Goal: Task Accomplishment & Management: Manage account settings

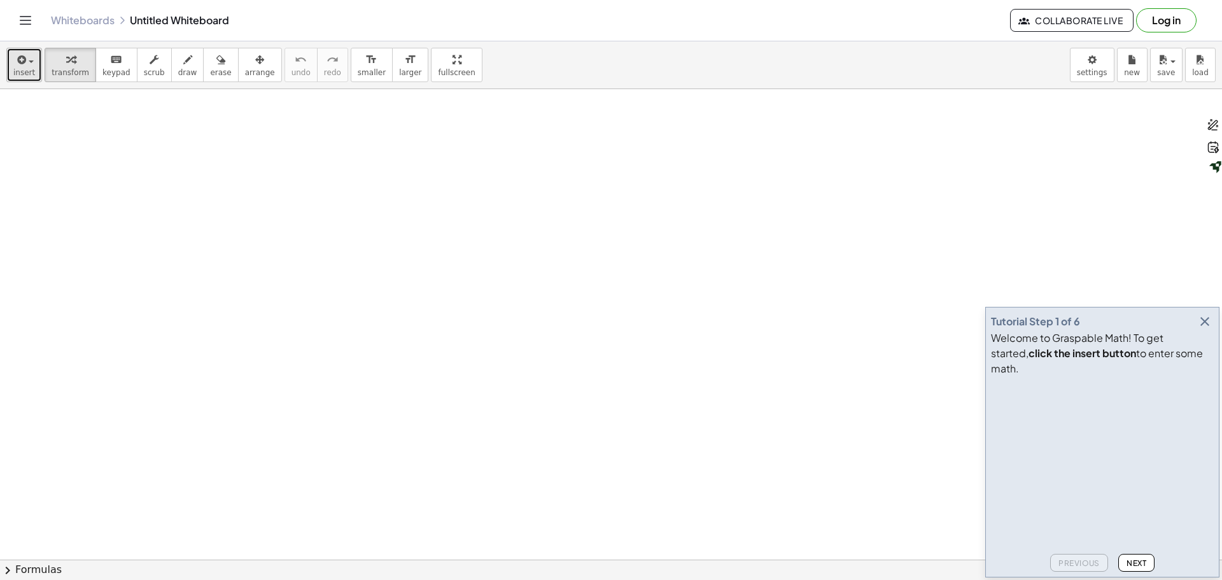
click at [19, 58] on icon "button" at bounding box center [20, 59] width 11 height 15
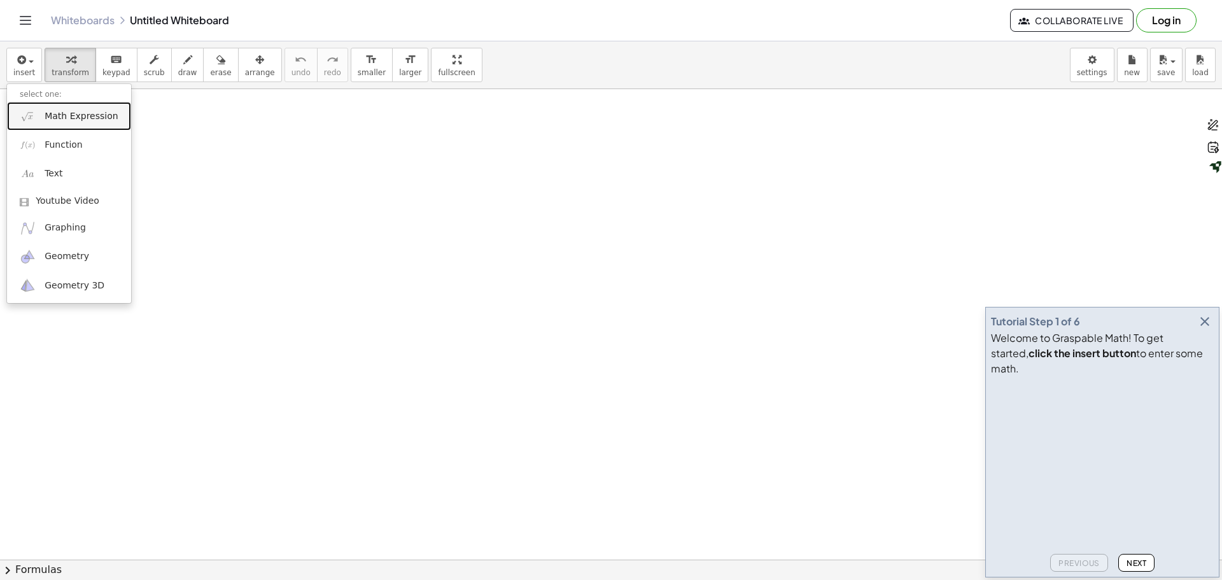
click at [93, 117] on span "Math Expression" at bounding box center [81, 116] width 73 height 13
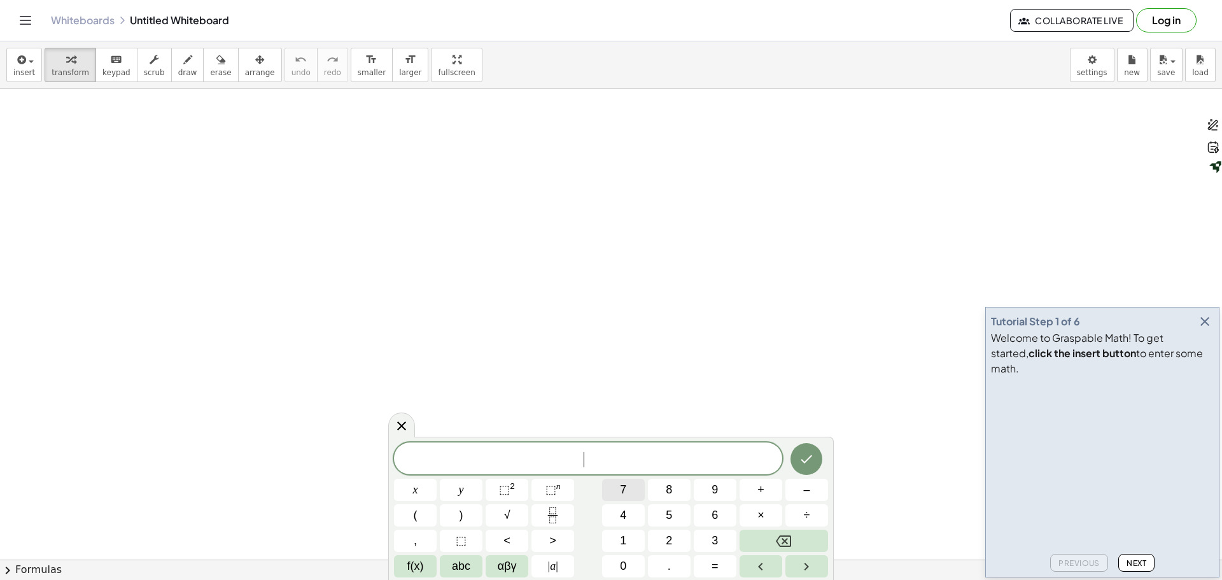
click at [620, 486] on span "7" at bounding box center [623, 489] width 6 height 17
click at [756, 482] on button "+" at bounding box center [761, 490] width 43 height 22
click at [714, 537] on span "3" at bounding box center [715, 540] width 6 height 17
click at [764, 509] on span "×" at bounding box center [761, 515] width 7 height 17
click at [619, 518] on button "4" at bounding box center [623, 515] width 43 height 22
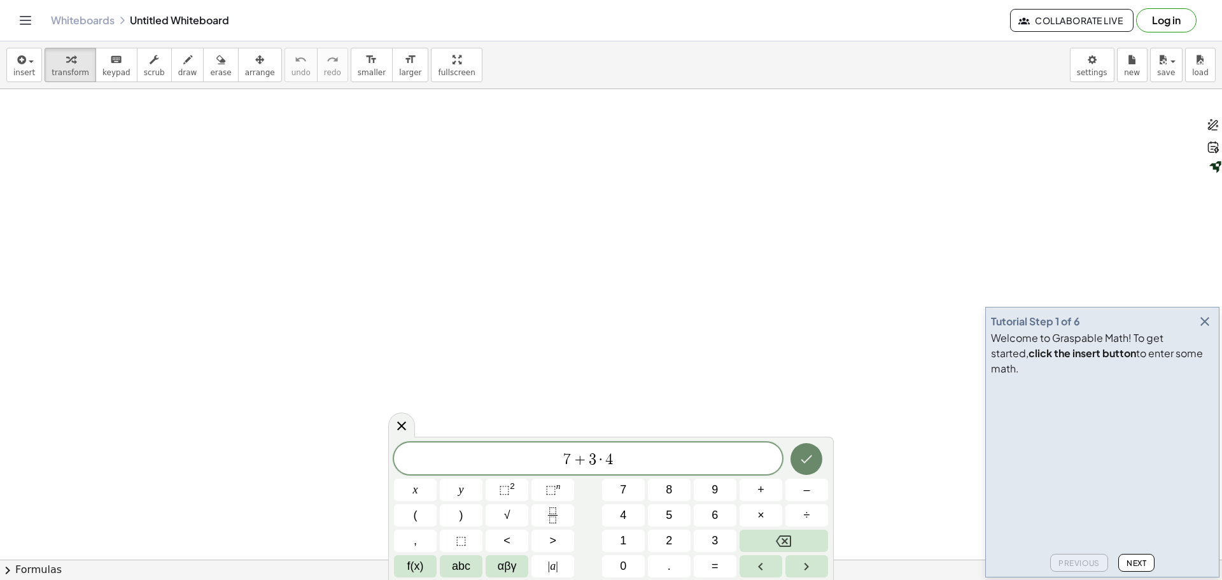
click at [813, 457] on icon "Done" at bounding box center [806, 458] width 15 height 15
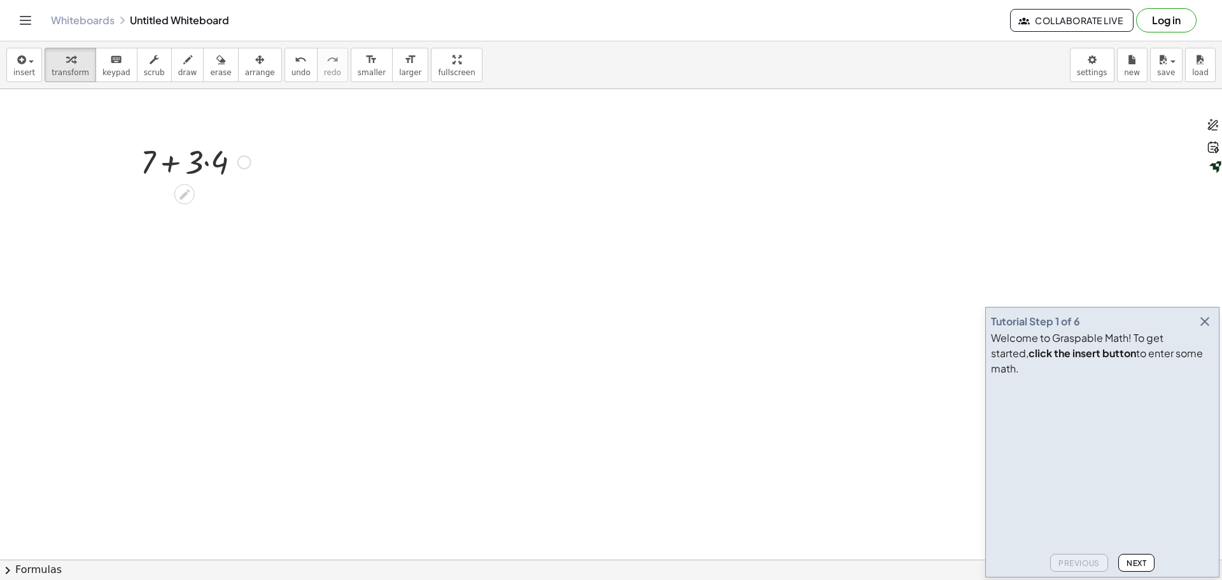
click at [169, 164] on div at bounding box center [195, 160] width 123 height 43
click at [186, 197] on icon at bounding box center [184, 194] width 13 height 13
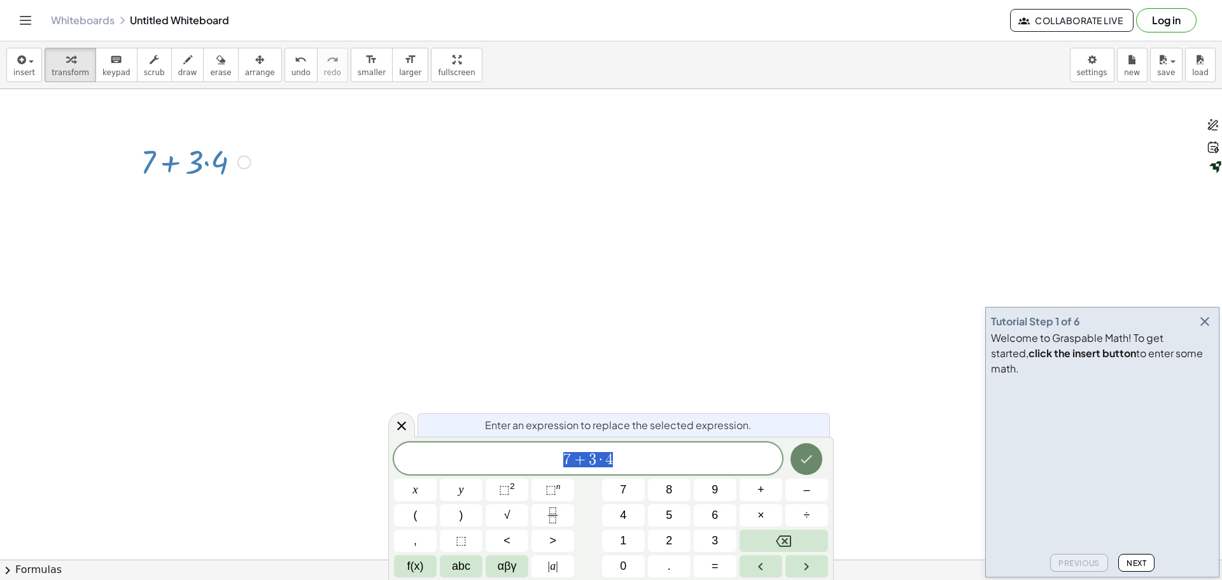
click at [805, 456] on icon "Done" at bounding box center [806, 458] width 15 height 15
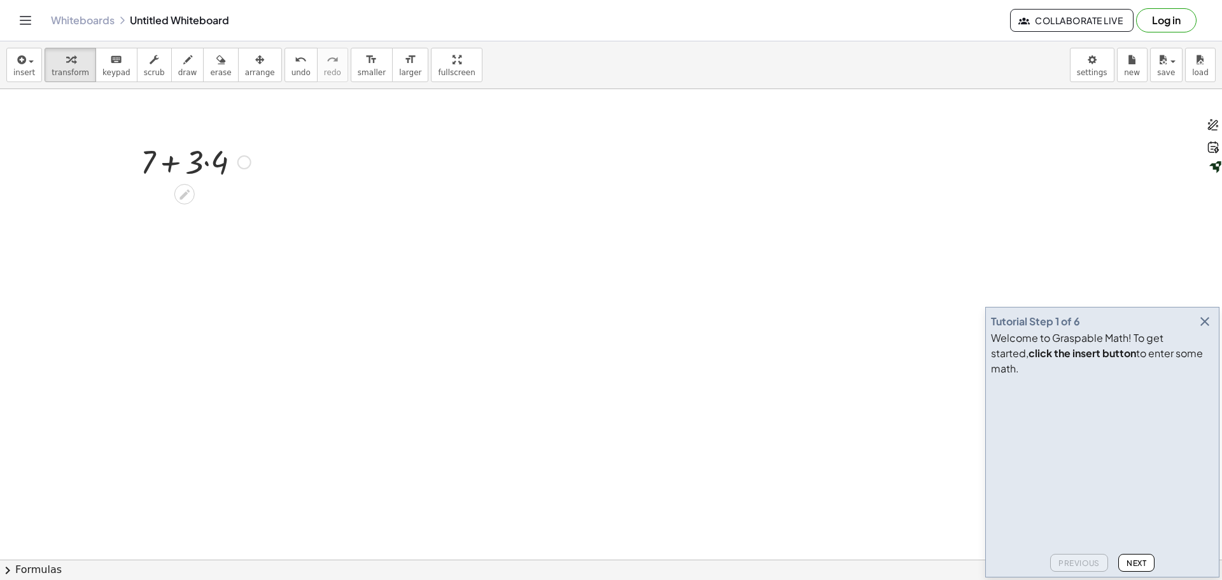
click at [206, 162] on div at bounding box center [195, 160] width 123 height 43
click at [176, 205] on div at bounding box center [195, 204] width 123 height 43
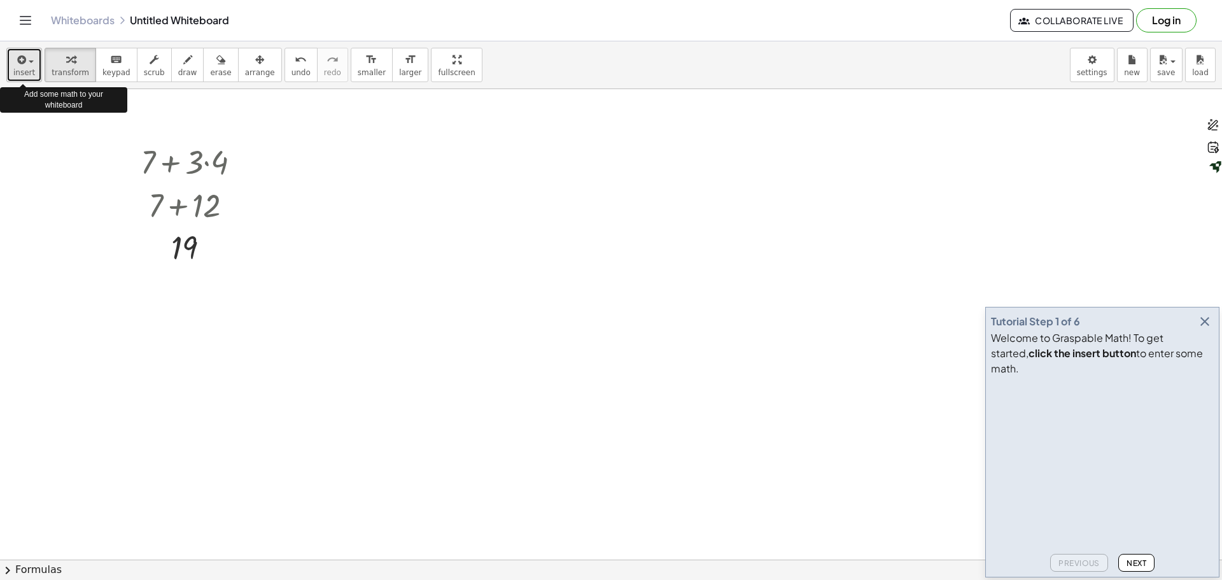
click at [31, 59] on div "button" at bounding box center [24, 59] width 22 height 15
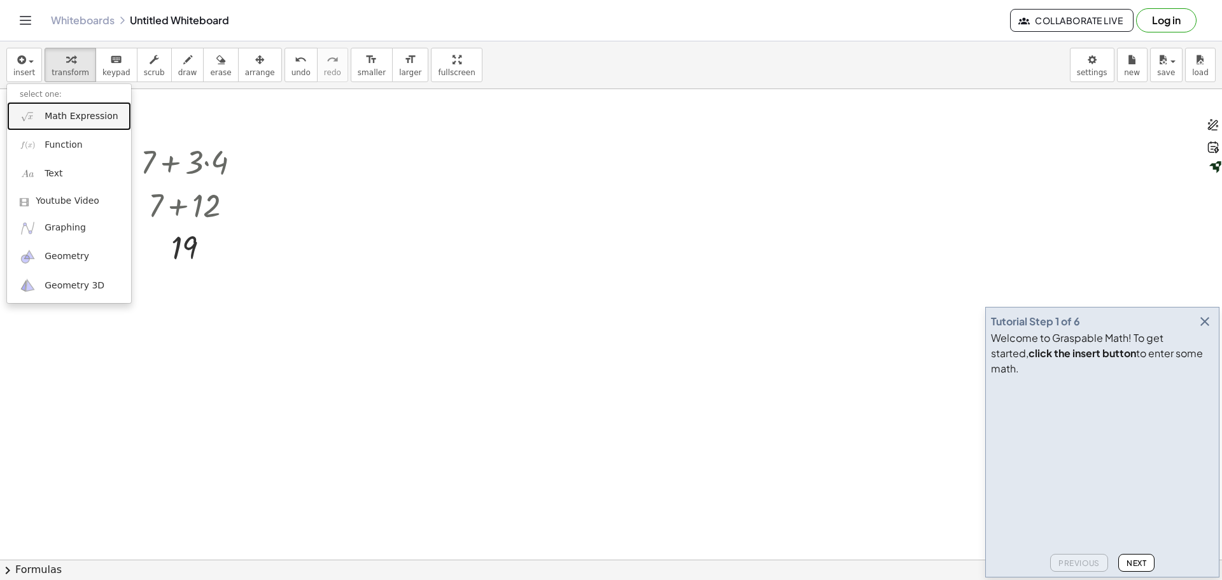
click at [85, 120] on span "Math Expression" at bounding box center [81, 116] width 73 height 13
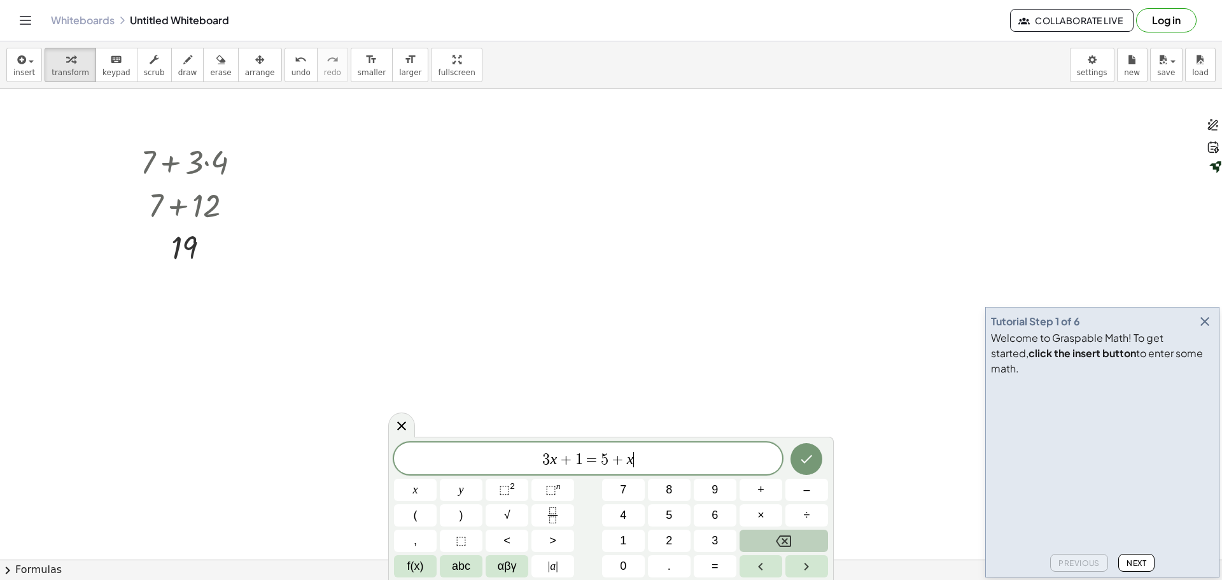
click at [789, 537] on icon "Backspace" at bounding box center [783, 540] width 15 height 15
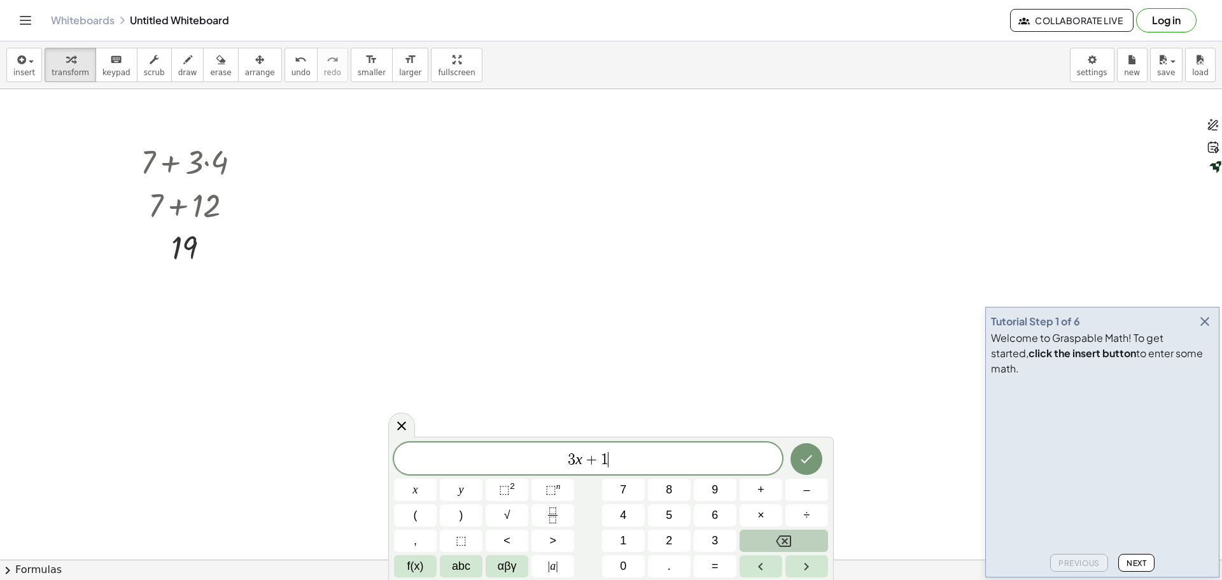
click at [789, 537] on icon "Backspace" at bounding box center [783, 540] width 15 height 15
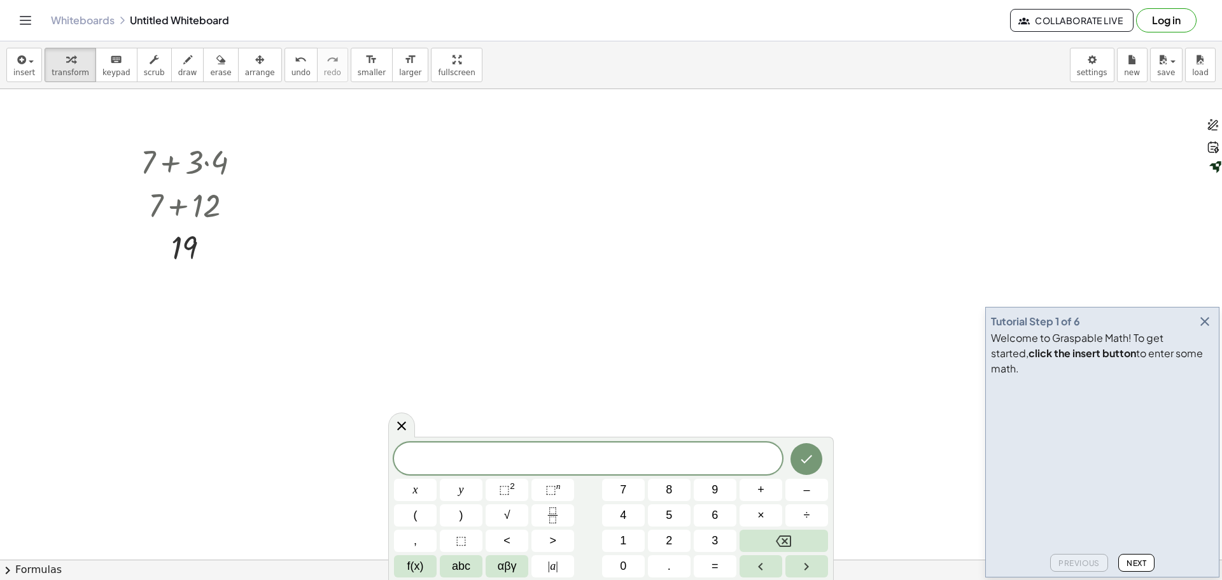
click at [91, 20] on link "Whiteboards" at bounding box center [83, 20] width 64 height 13
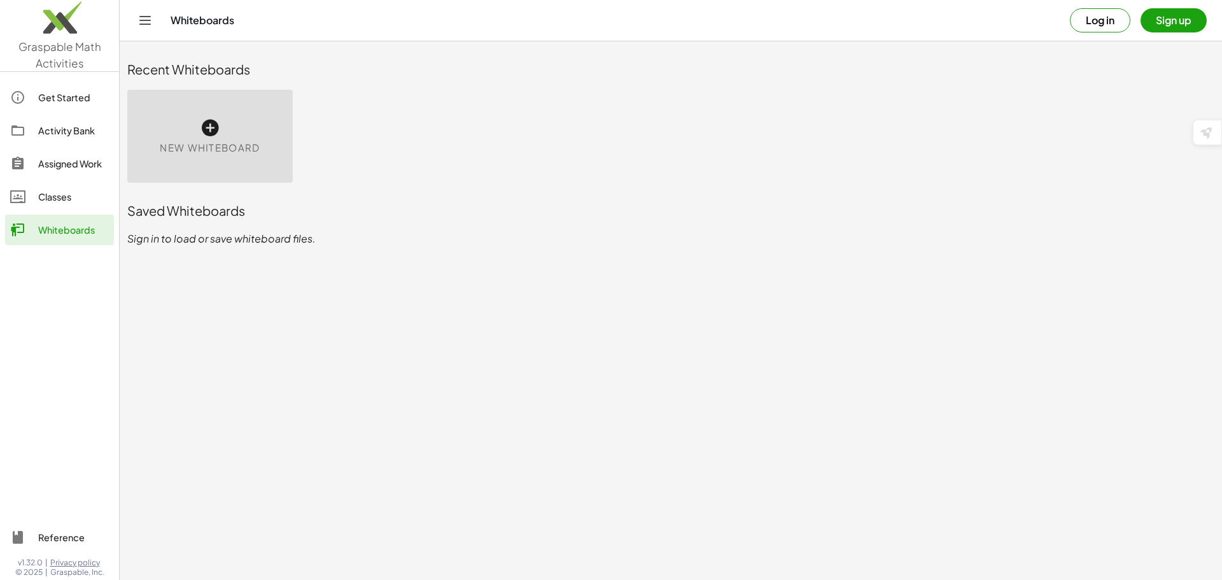
click at [1176, 23] on button "Sign up" at bounding box center [1174, 20] width 66 height 24
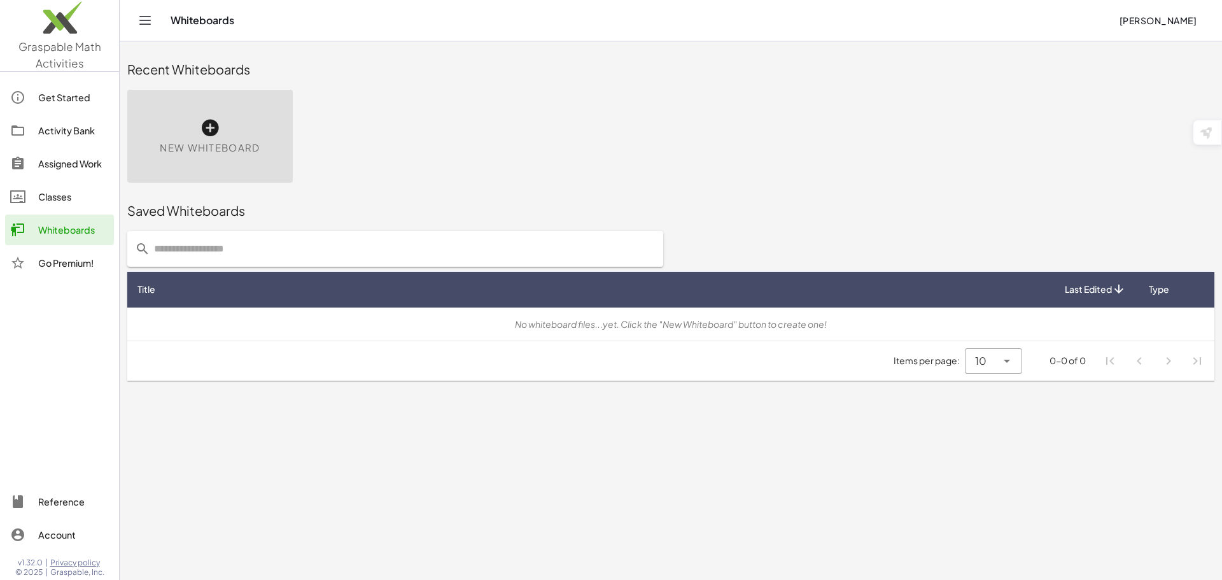
click at [70, 126] on div "Activity Bank" at bounding box center [73, 130] width 71 height 15
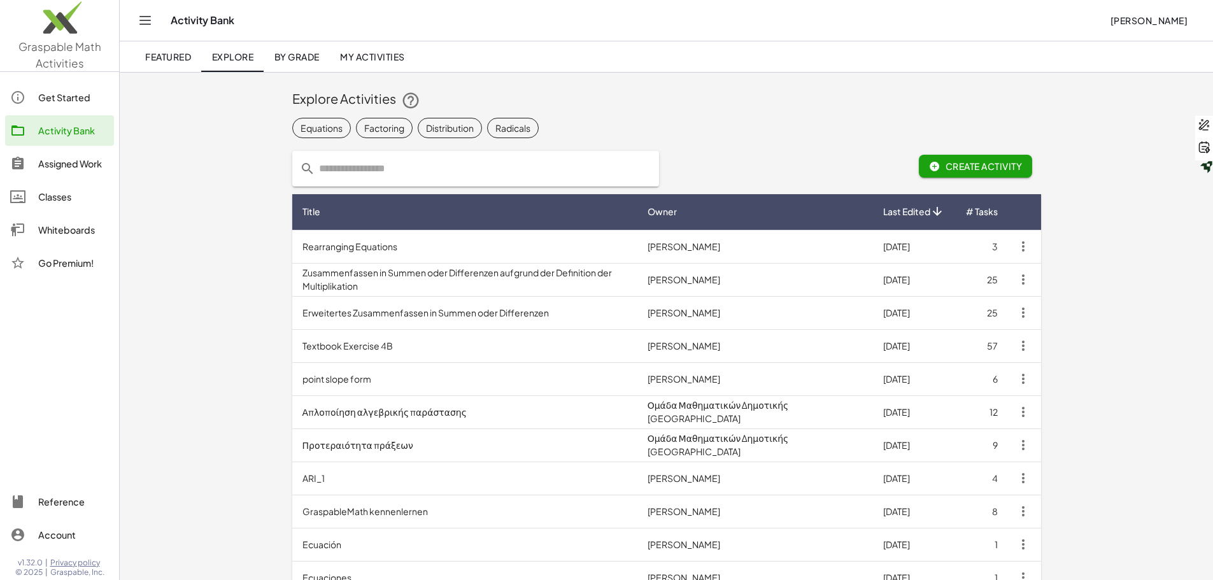
click at [54, 194] on div "Classes" at bounding box center [73, 196] width 71 height 15
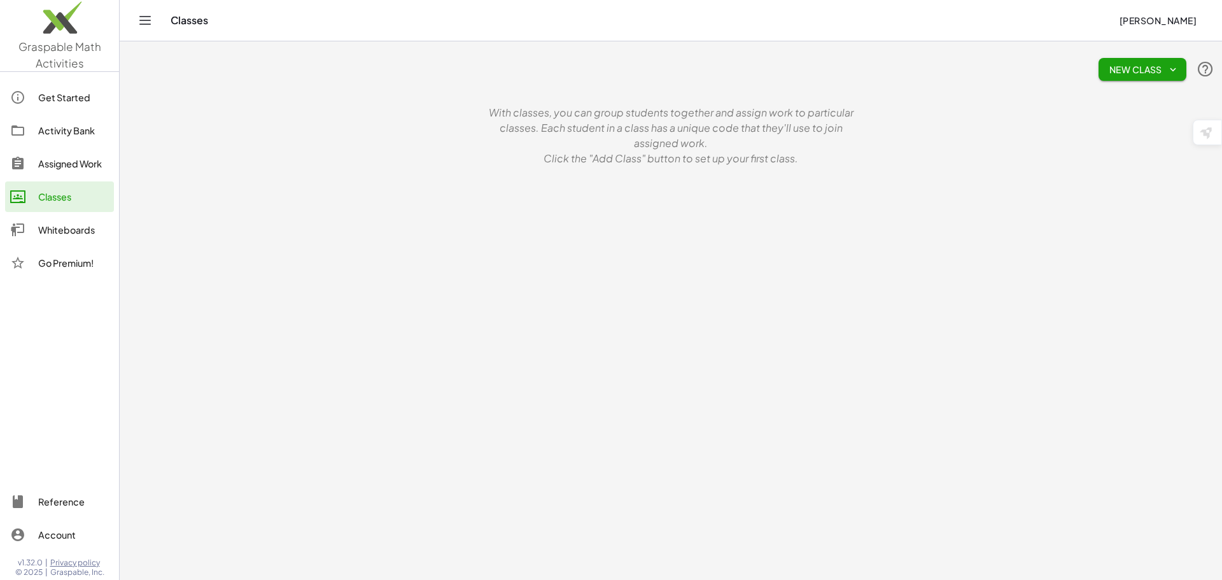
click at [1178, 67] on icon "button" at bounding box center [1173, 69] width 11 height 11
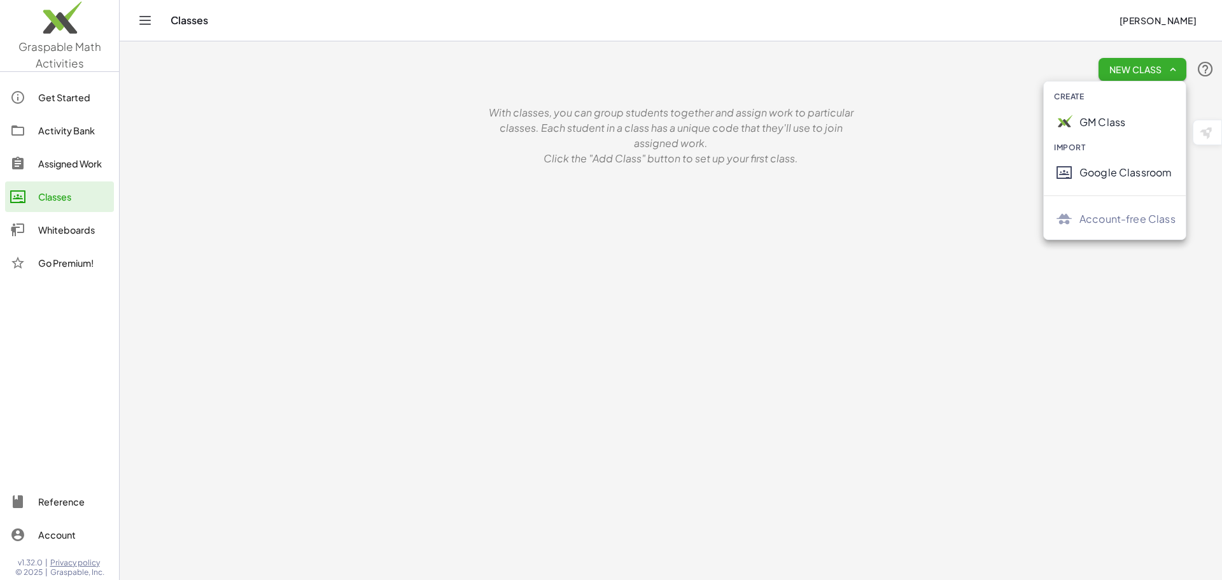
click at [1130, 166] on div "Google Classroom" at bounding box center [1128, 172] width 96 height 15
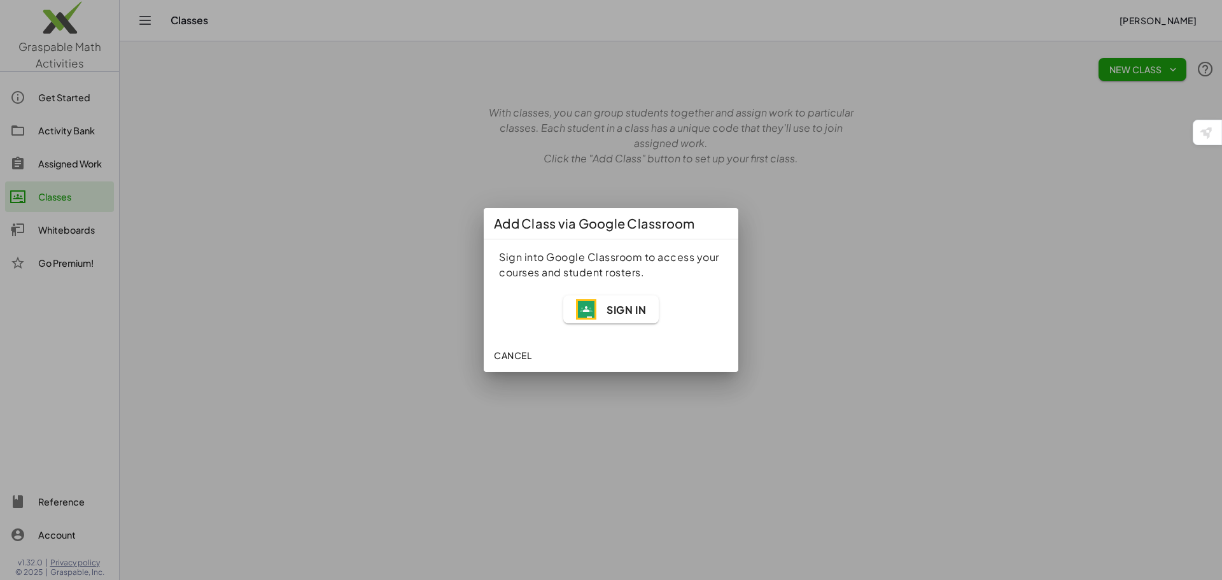
click at [614, 307] on span "Sign In" at bounding box center [626, 309] width 39 height 13
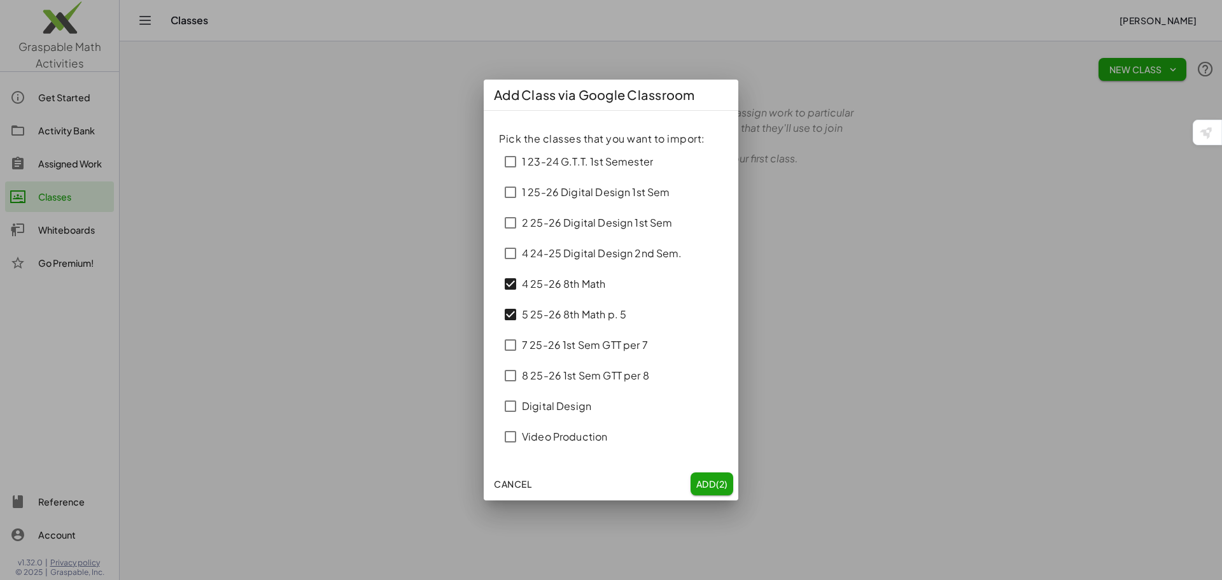
click at [714, 485] on span "Add (2)" at bounding box center [712, 483] width 32 height 11
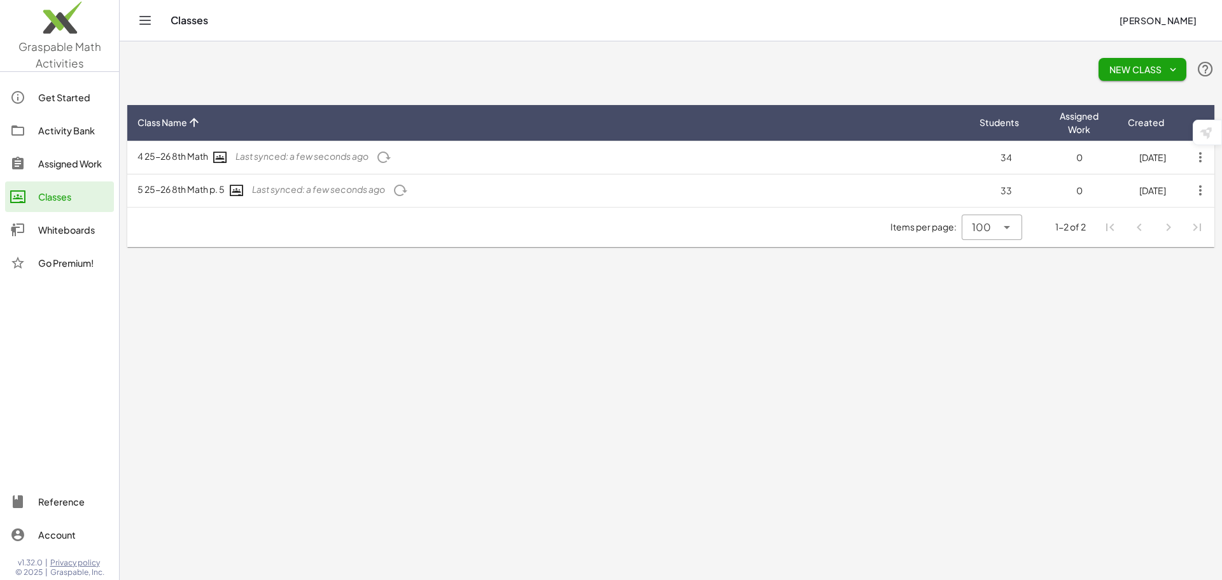
click at [71, 124] on div "Activity Bank" at bounding box center [73, 130] width 71 height 15
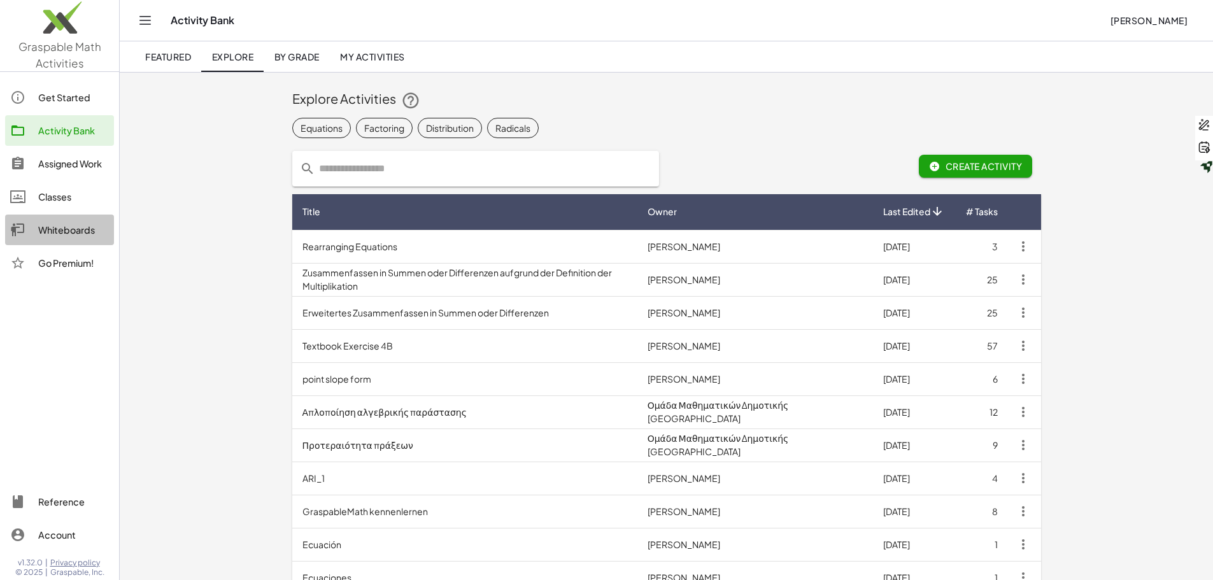
click at [60, 220] on link "Whiteboards" at bounding box center [59, 230] width 109 height 31
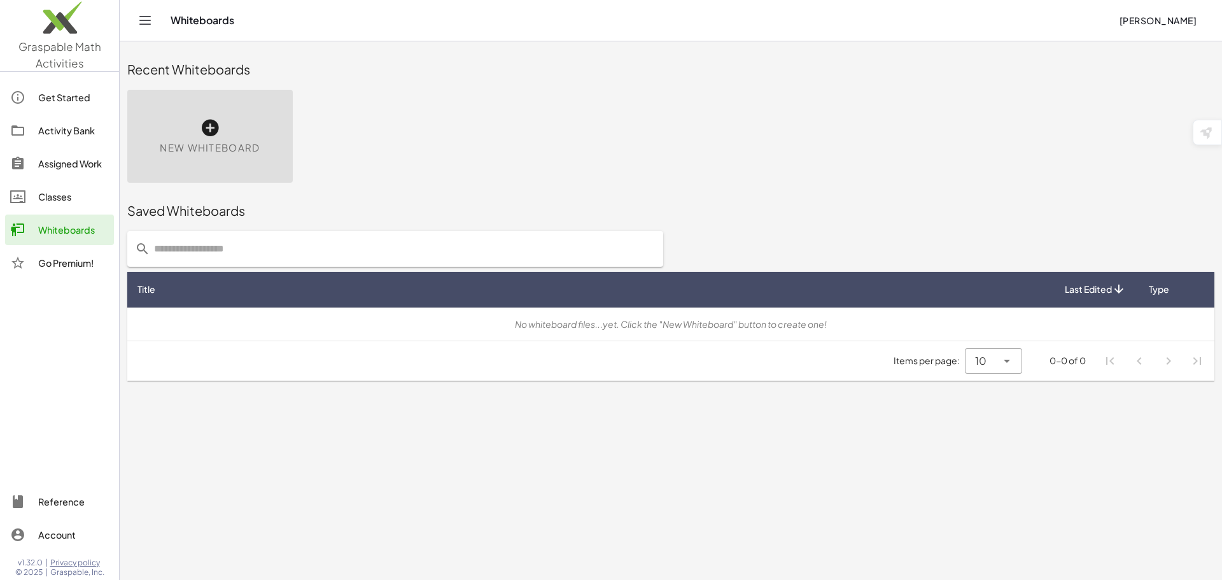
click at [66, 196] on div "Classes" at bounding box center [73, 196] width 71 height 15
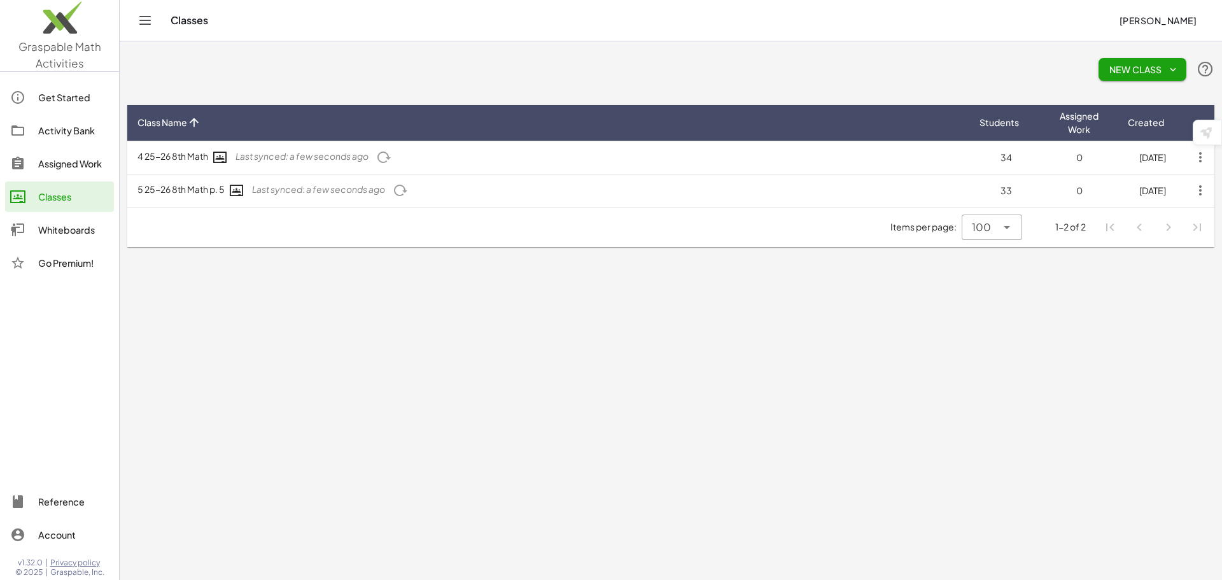
click at [71, 165] on div "Assigned Work" at bounding box center [73, 163] width 71 height 15
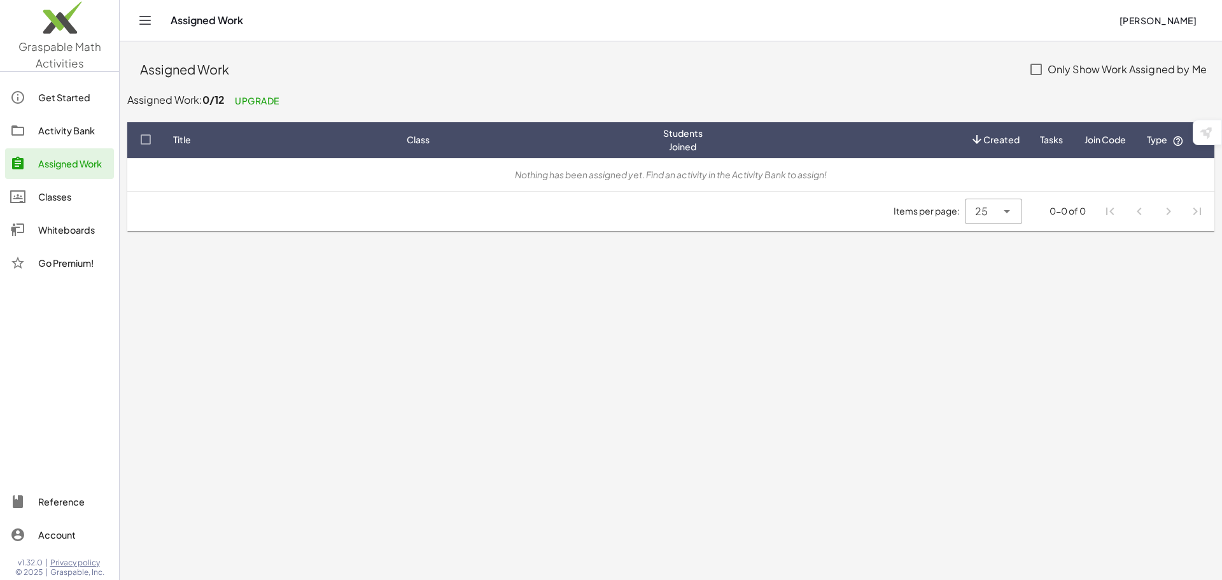
click at [69, 130] on div "Activity Bank" at bounding box center [73, 130] width 71 height 15
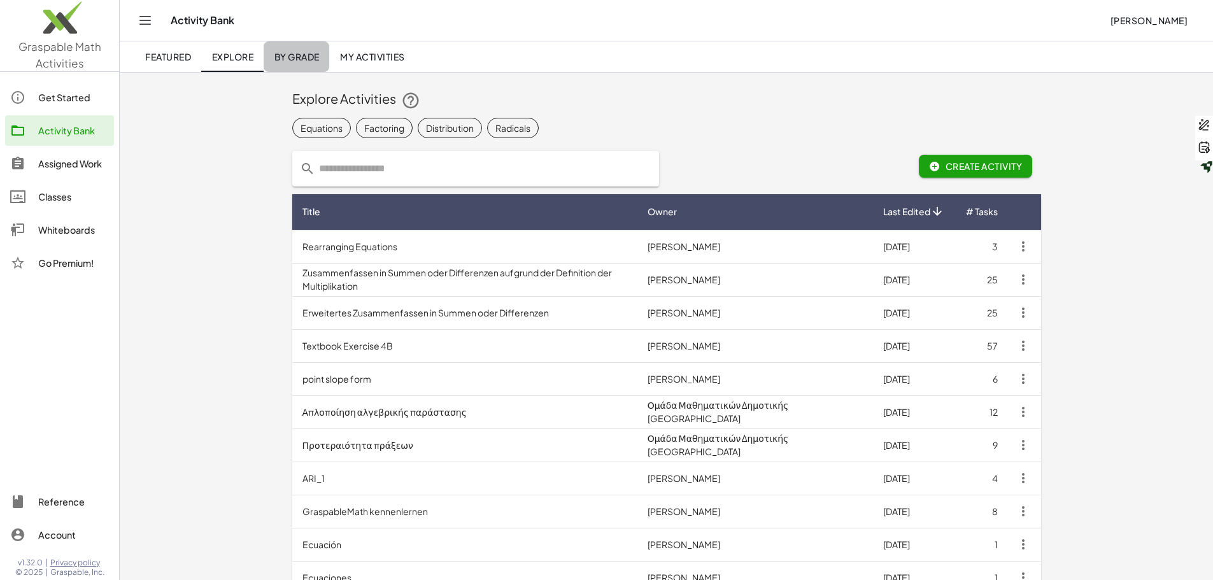
click at [295, 54] on span "By Grade" at bounding box center [296, 56] width 45 height 11
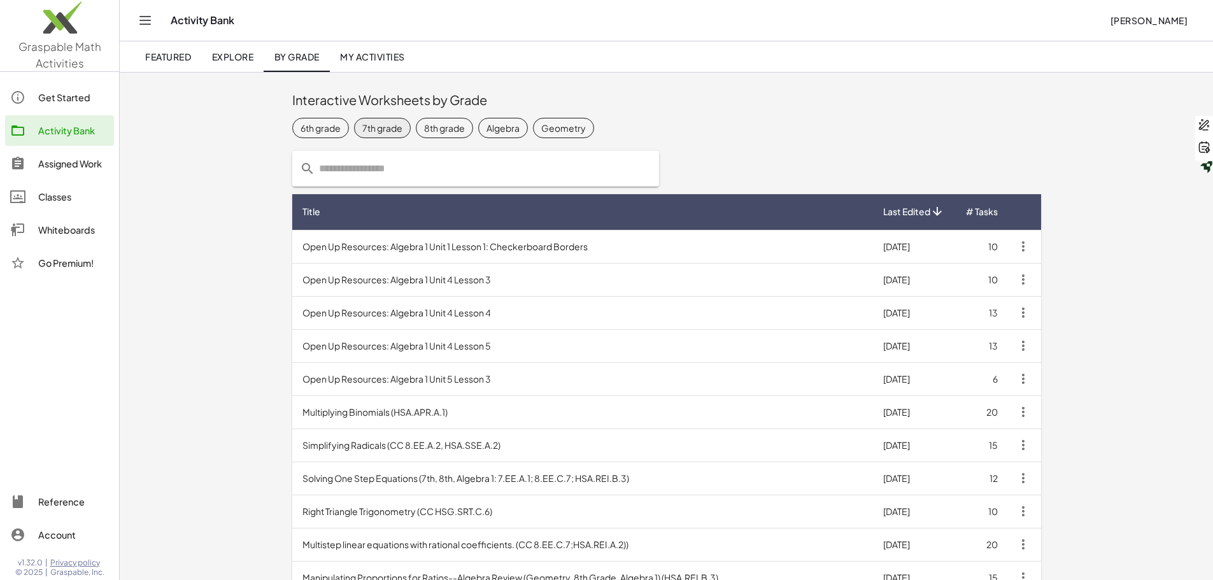
click at [362, 132] on div "7th grade" at bounding box center [382, 128] width 40 height 13
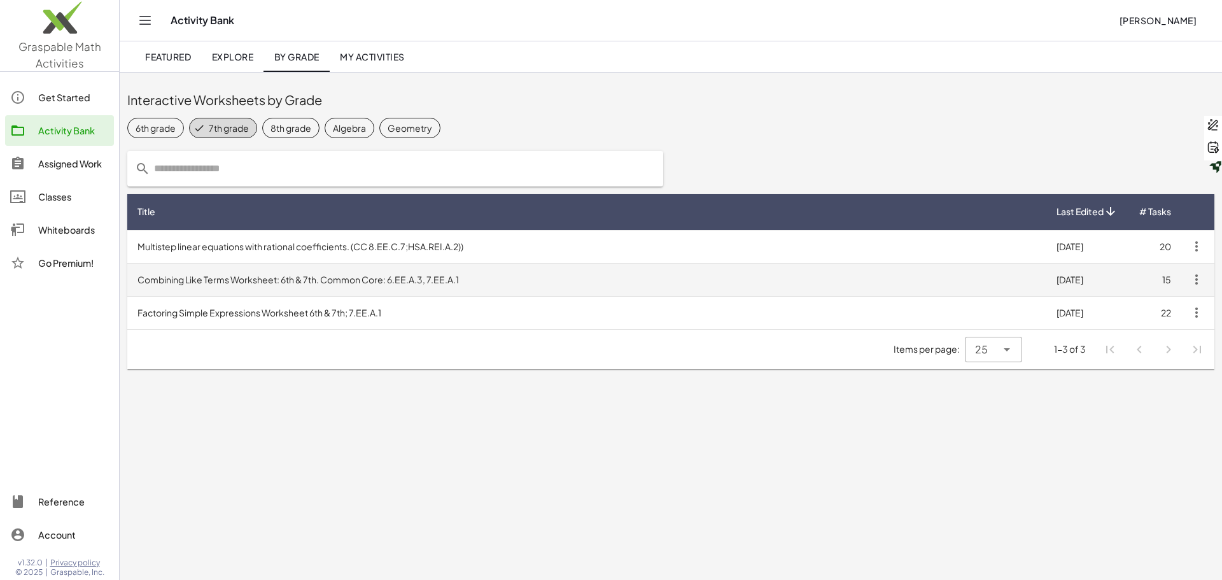
click at [307, 281] on td "Combining Like Terms Worksheet: 6th & 7th. Common Core: 6.EE.A.3, 7.EE.A.1" at bounding box center [586, 279] width 919 height 33
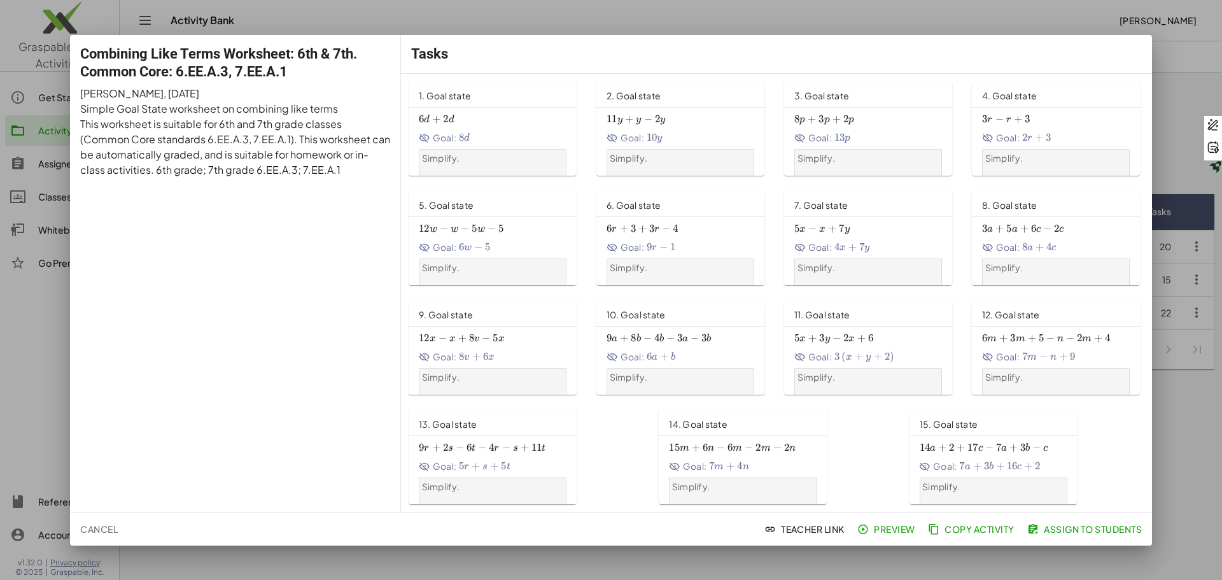
click at [494, 115] on span "6 d + 2 d 6d+2d 6 d + 2 d" at bounding box center [493, 119] width 148 height 13
click at [1058, 526] on span "Assign to Students" at bounding box center [1086, 528] width 112 height 11
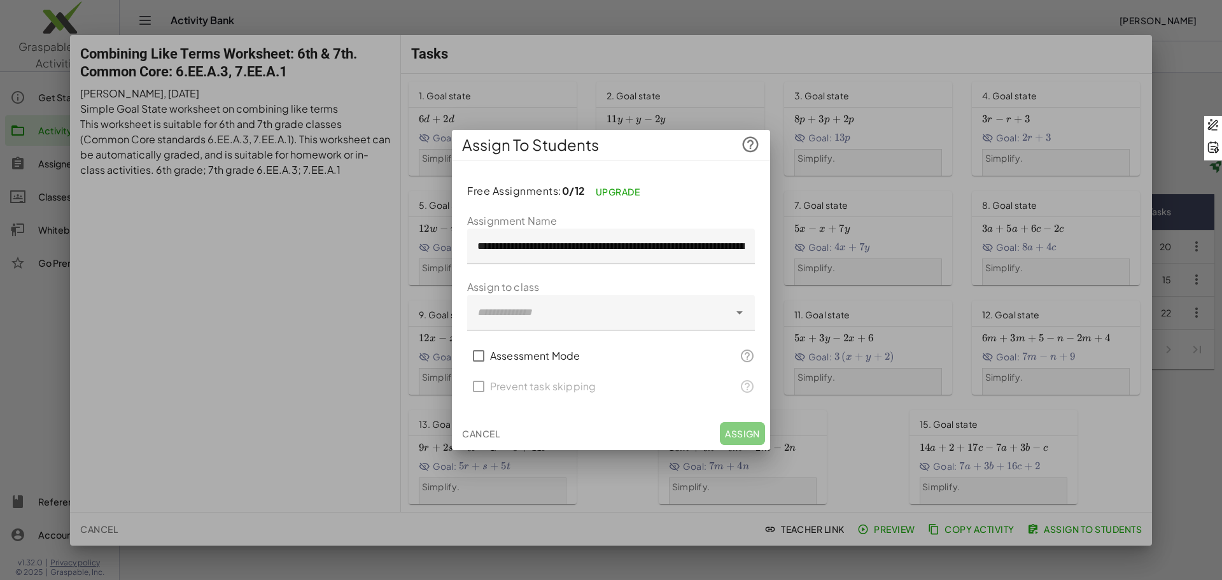
click at [522, 306] on div at bounding box center [598, 313] width 262 height 36
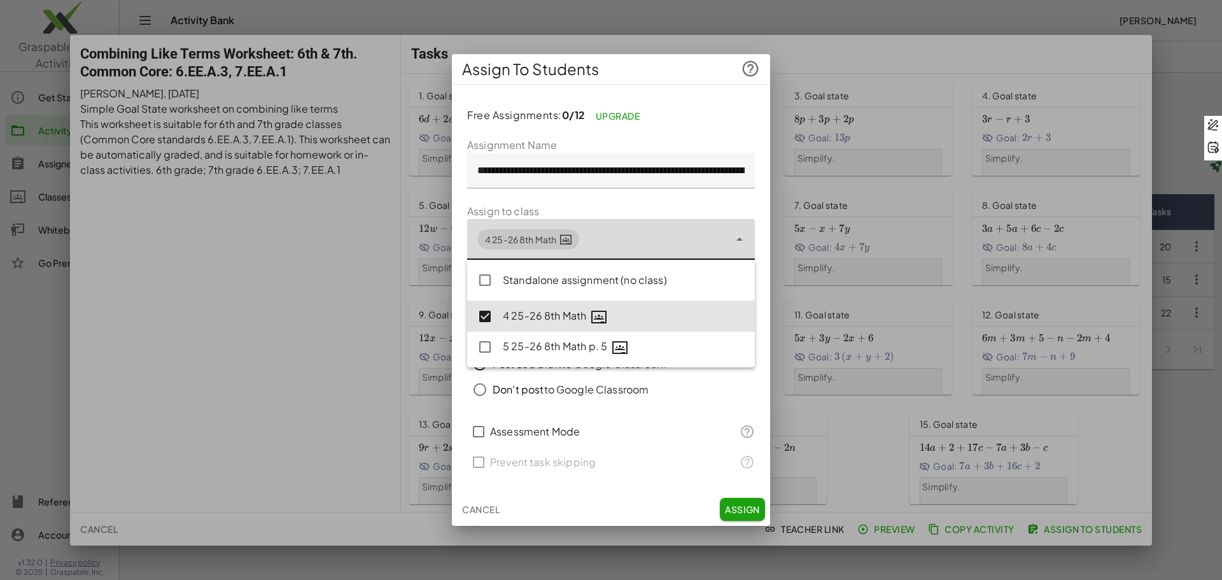
type input "**********"
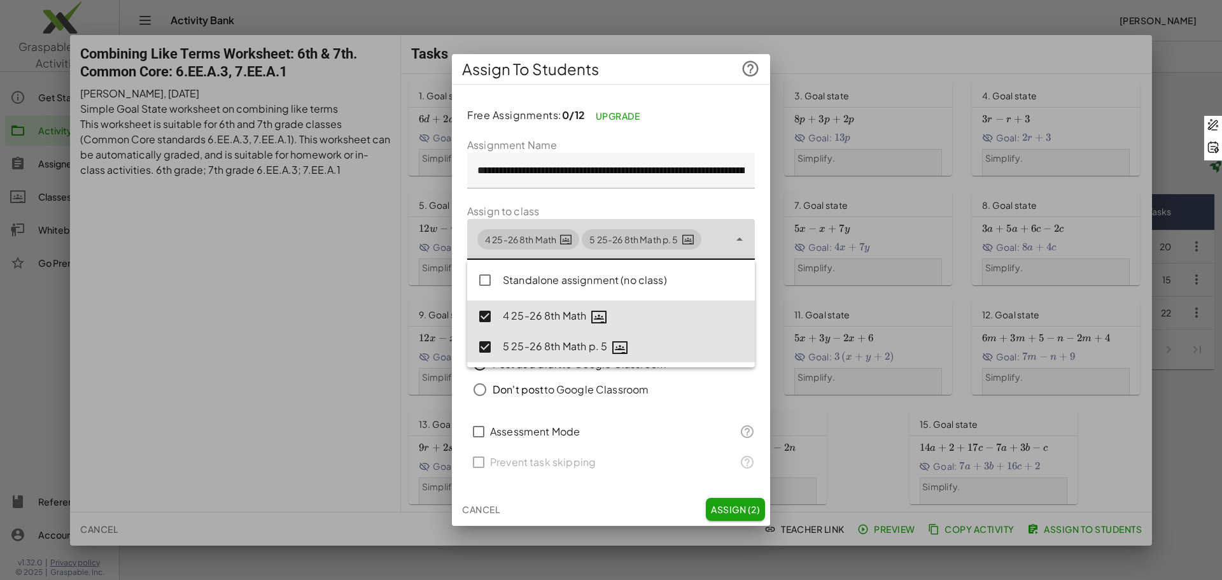
click at [599, 505] on div "Cancel Assign (2)" at bounding box center [611, 509] width 318 height 33
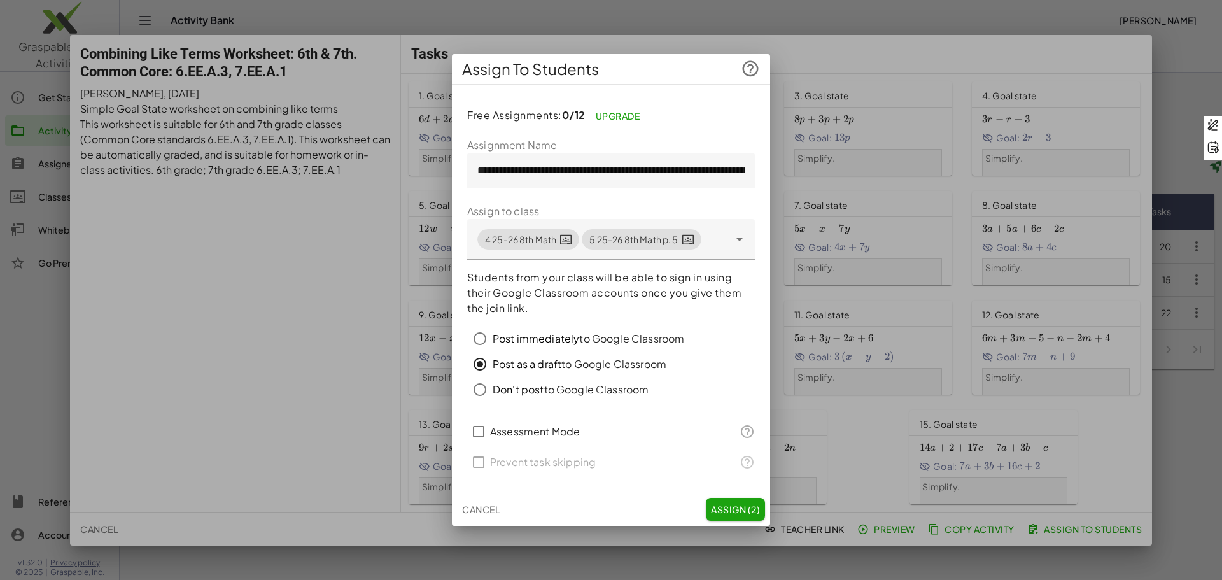
click at [716, 502] on button "Assign (2)" at bounding box center [735, 509] width 59 height 23
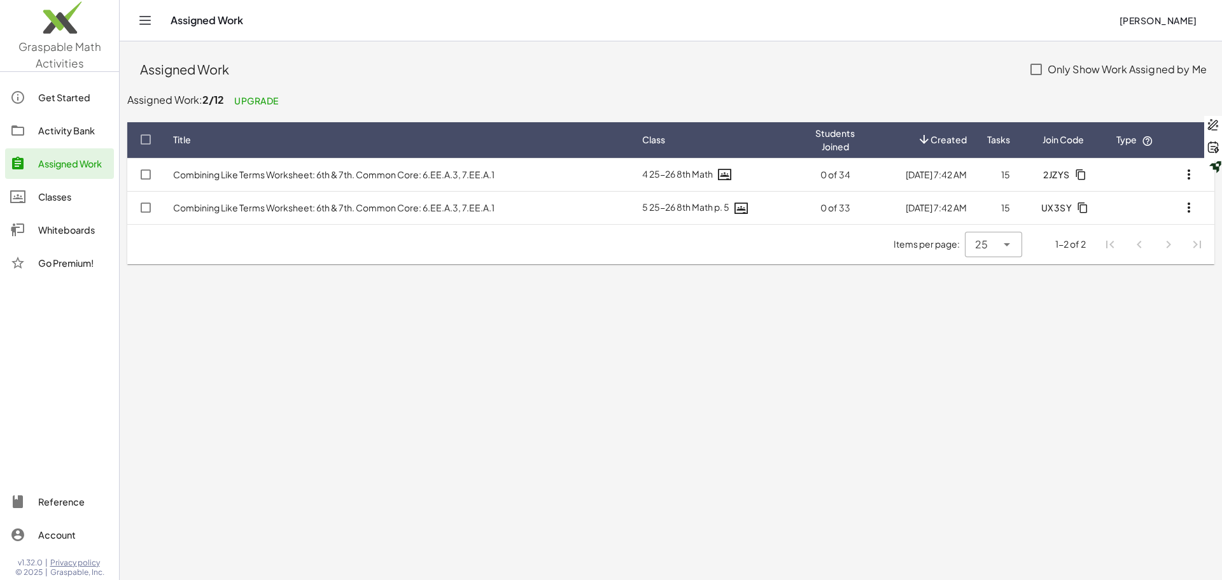
click at [71, 125] on div "Activity Bank" at bounding box center [73, 130] width 71 height 15
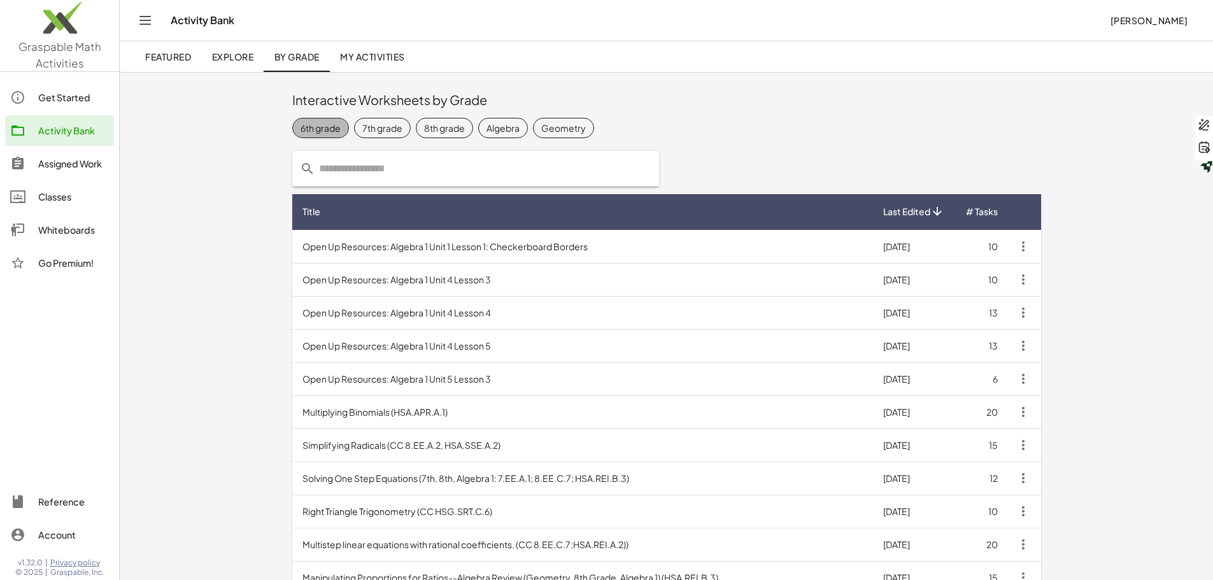
click at [292, 120] on span "6th grade" at bounding box center [320, 128] width 57 height 20
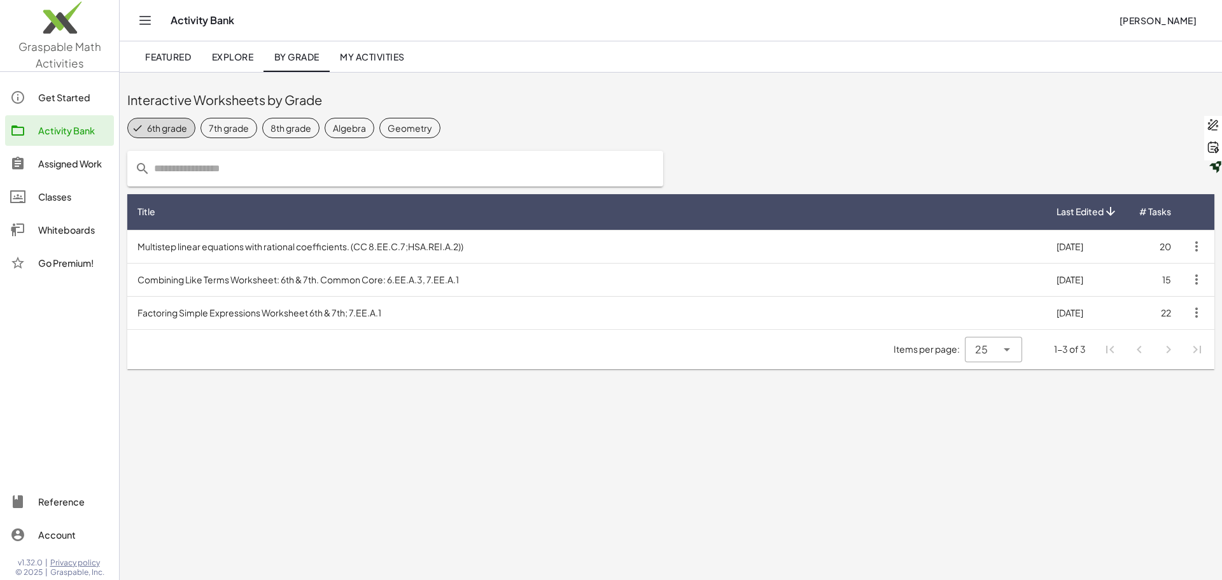
click at [169, 123] on div "6th grade" at bounding box center [167, 128] width 40 height 13
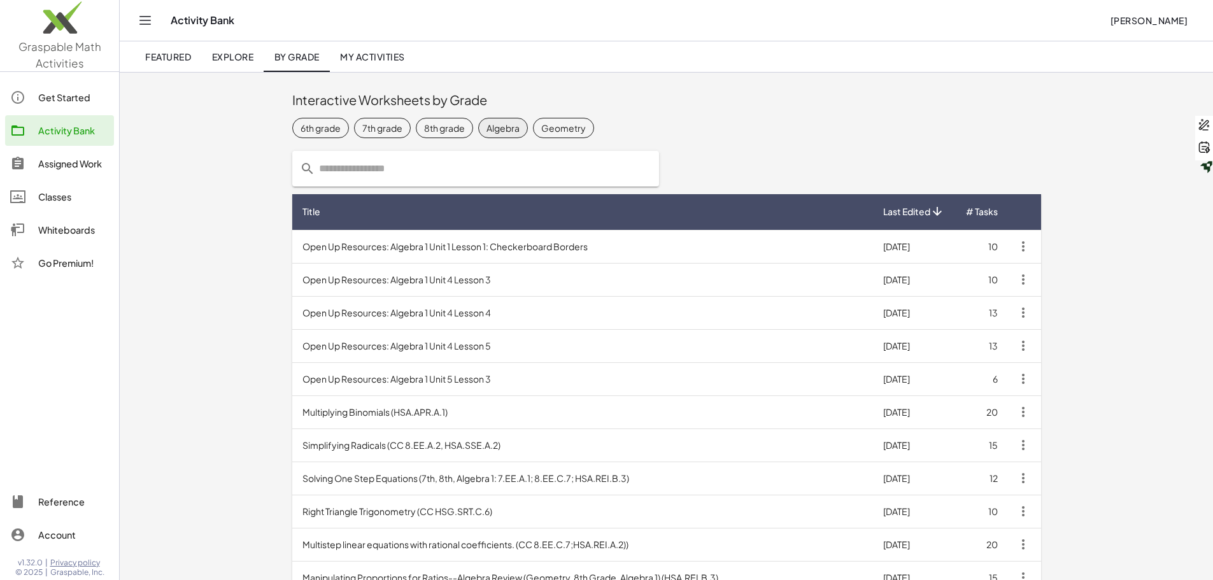
click at [486, 130] on div "Algebra" at bounding box center [502, 128] width 33 height 13
click at [346, 246] on td "Open Up Resources: Algebra 1 Unit 1 Lesson 1: Checkerboard Borders" at bounding box center [582, 246] width 581 height 33
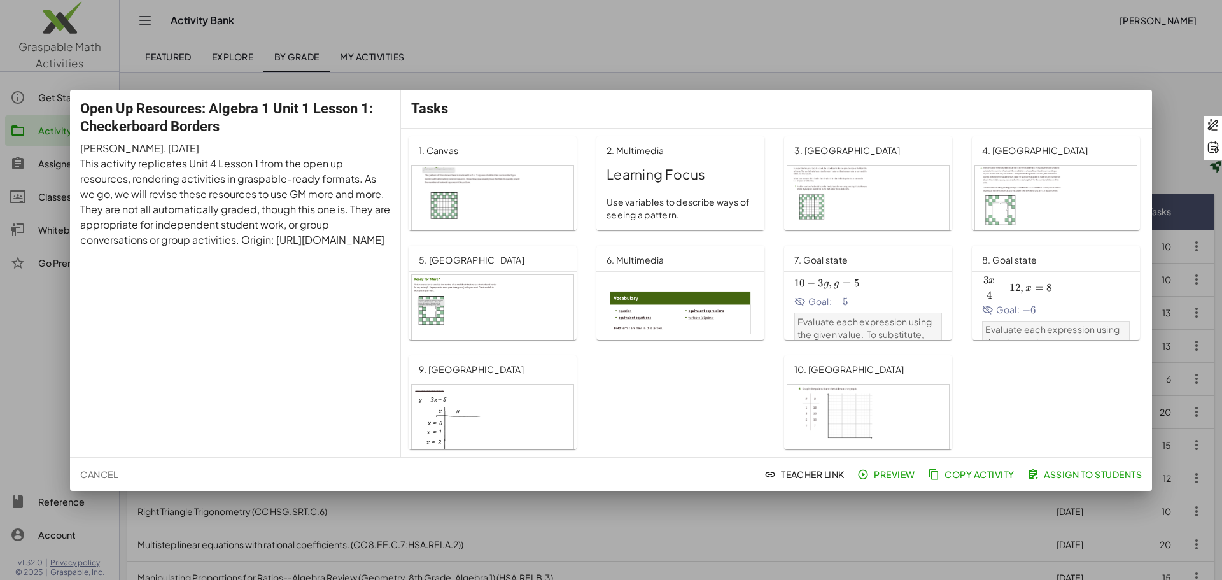
click at [492, 208] on div at bounding box center [493, 212] width 162 height 92
click at [660, 292] on span "Ask AI" at bounding box center [648, 294] width 41 height 17
click at [738, 429] on link "**********" at bounding box center [589, 402] width 360 height 94
click at [990, 28] on div at bounding box center [611, 290] width 1222 height 580
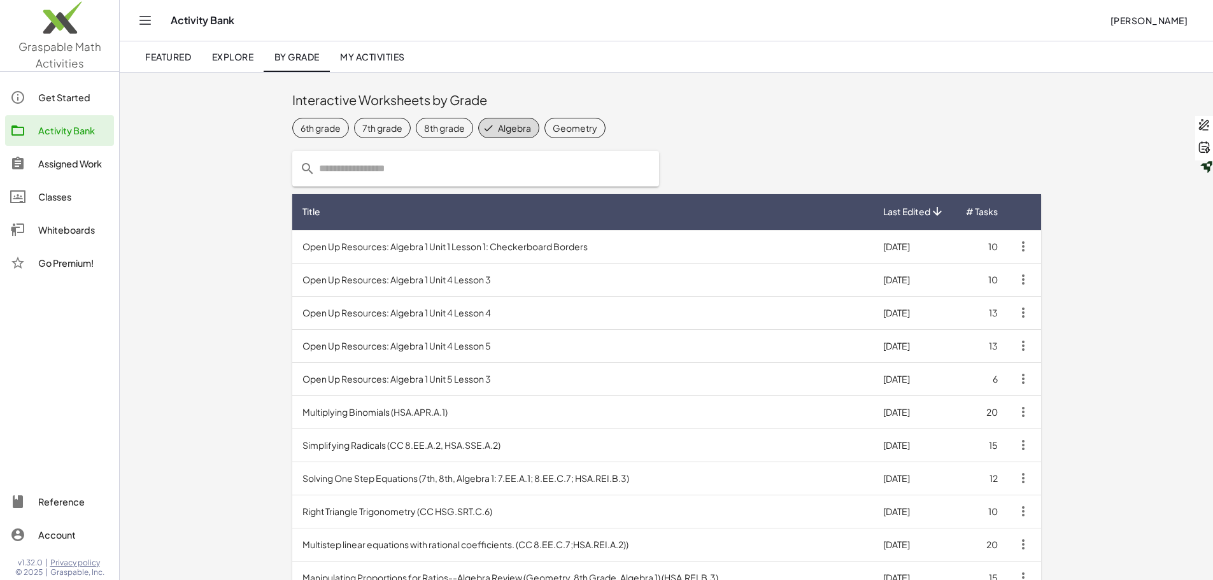
click at [69, 95] on div "Get Started" at bounding box center [73, 97] width 71 height 15
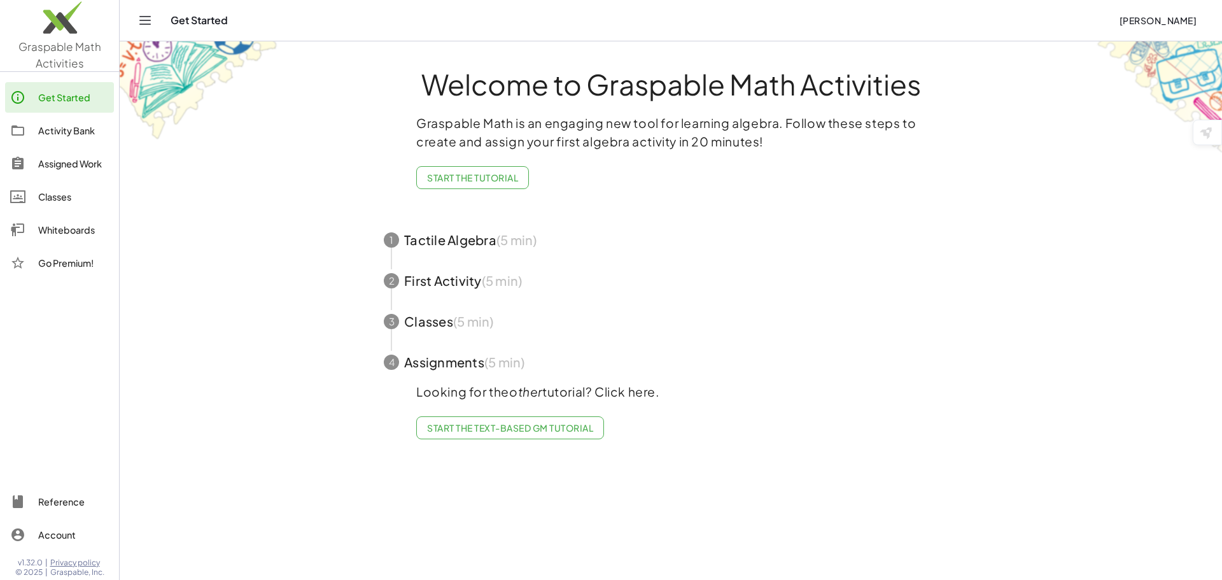
click at [455, 241] on span "button" at bounding box center [671, 240] width 605 height 41
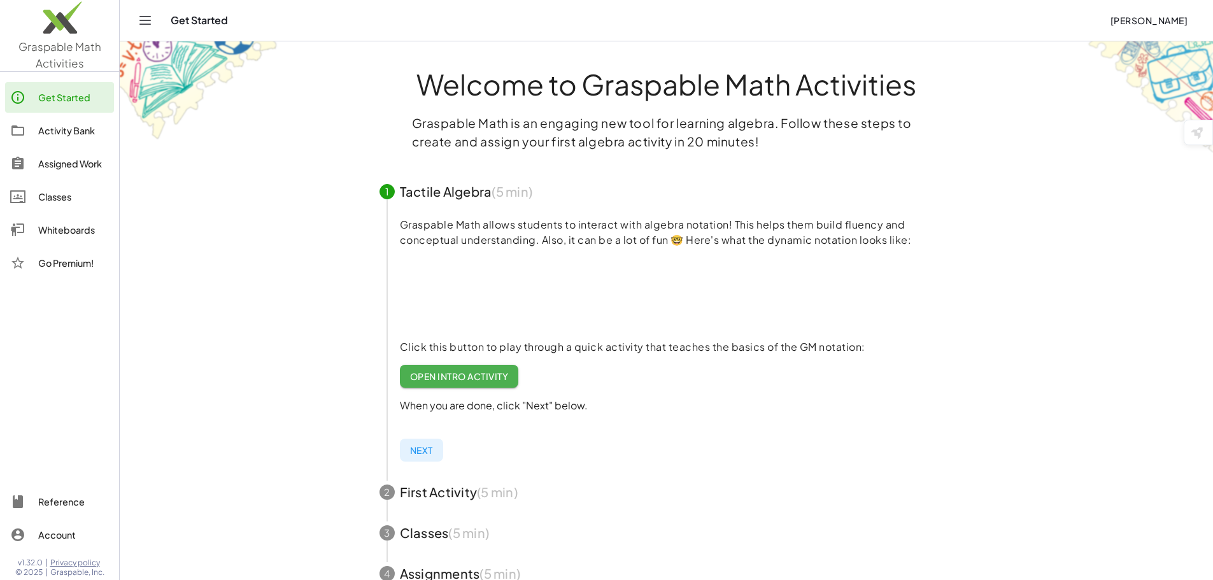
click at [434, 496] on span "button" at bounding box center [666, 492] width 605 height 41
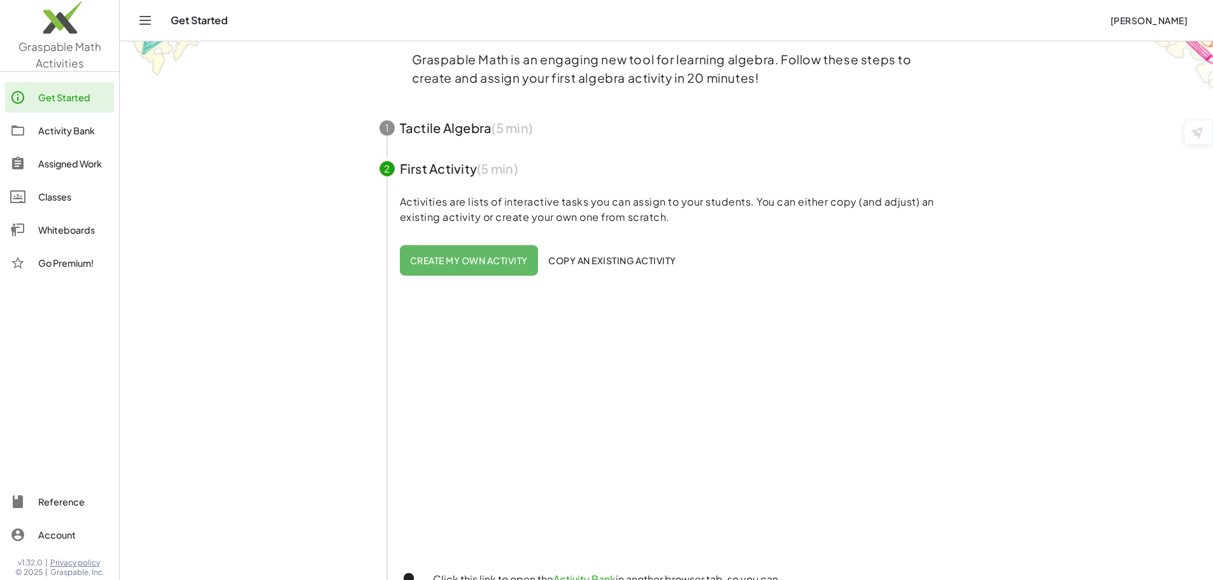
scroll to position [191, 0]
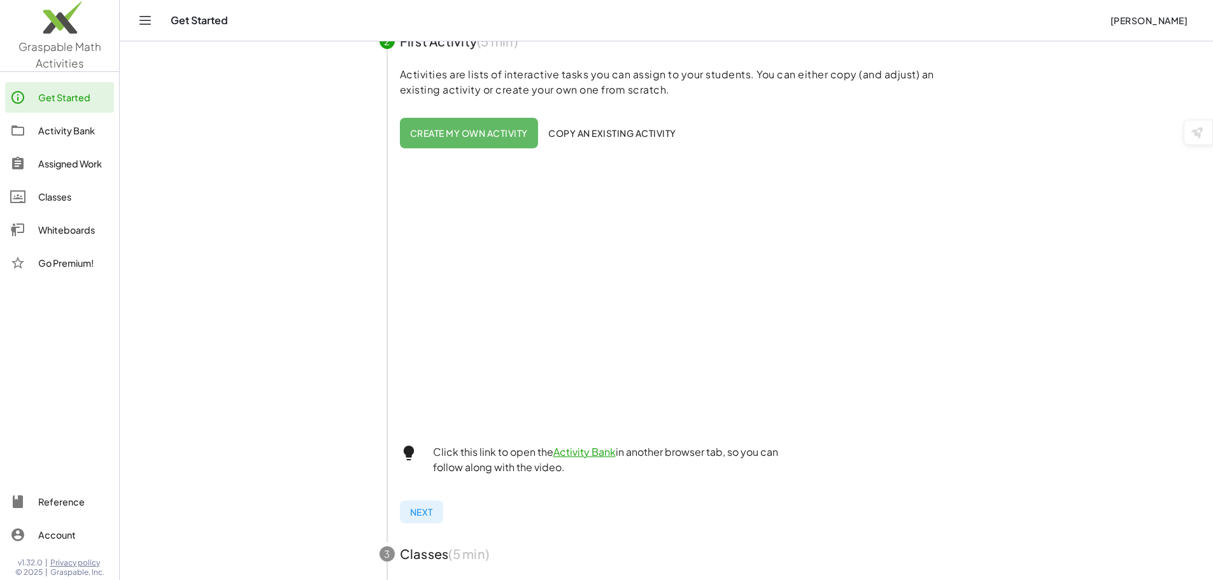
click at [632, 126] on button "Copy an existing activity" at bounding box center [612, 133] width 148 height 31
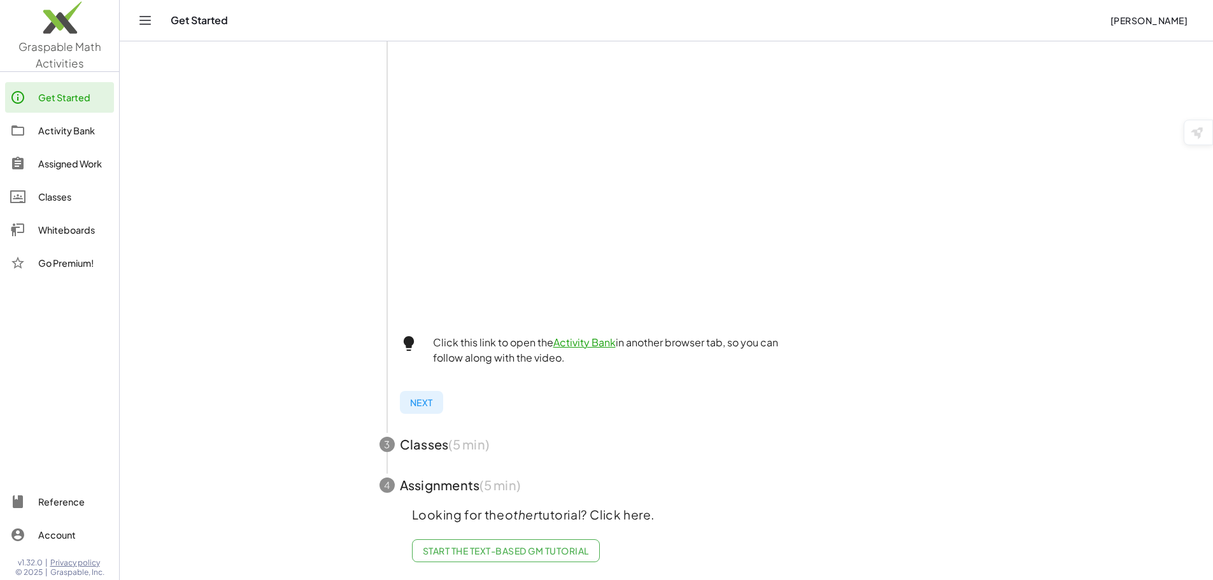
scroll to position [0, 0]
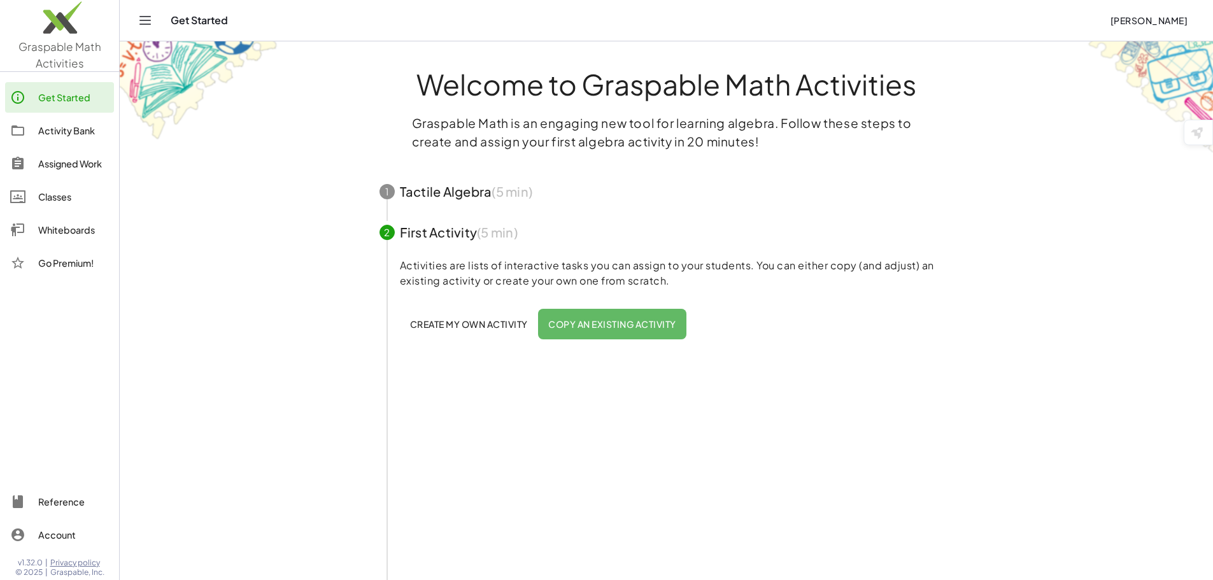
click at [446, 228] on span "button" at bounding box center [666, 232] width 605 height 41
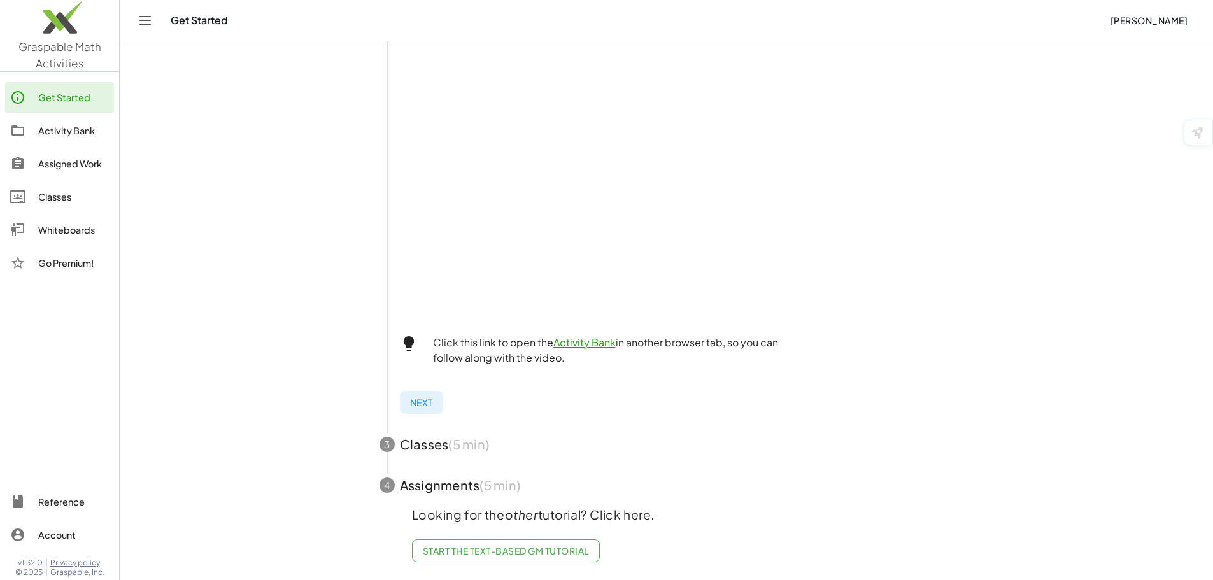
click at [425, 430] on span "button" at bounding box center [666, 444] width 605 height 41
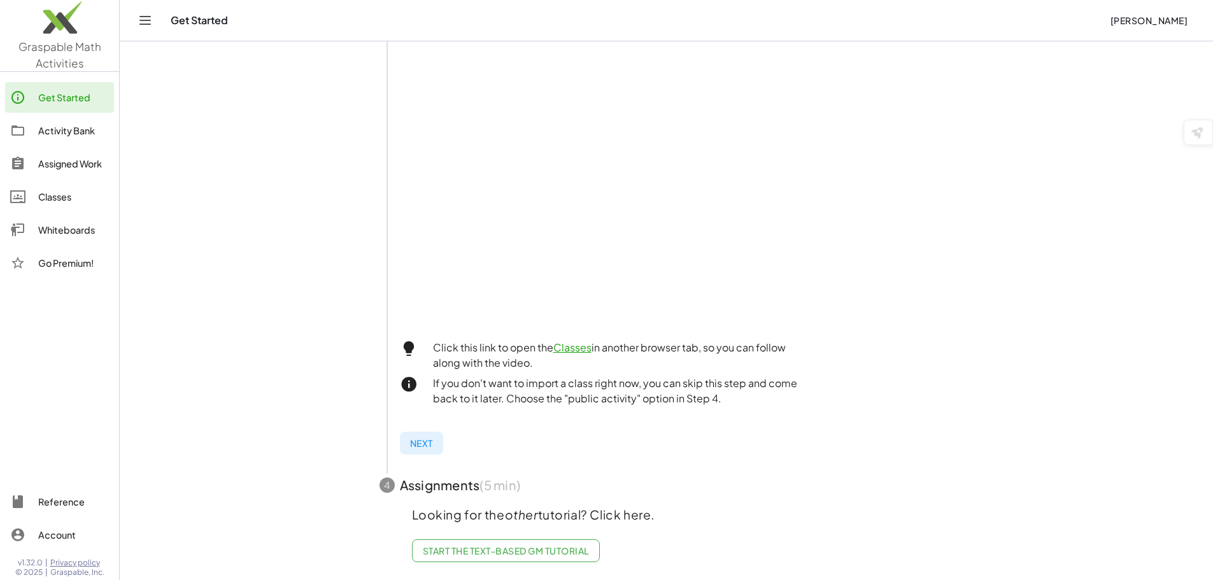
scroll to position [300, 0]
click at [436, 472] on span "button" at bounding box center [666, 485] width 605 height 41
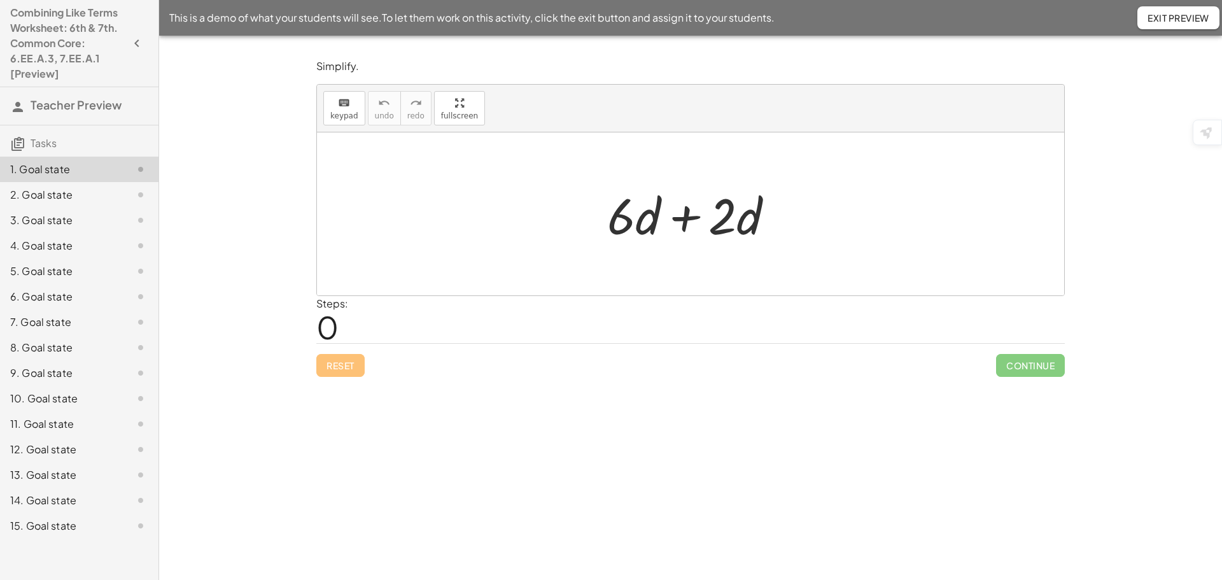
click at [685, 215] on div at bounding box center [696, 214] width 190 height 66
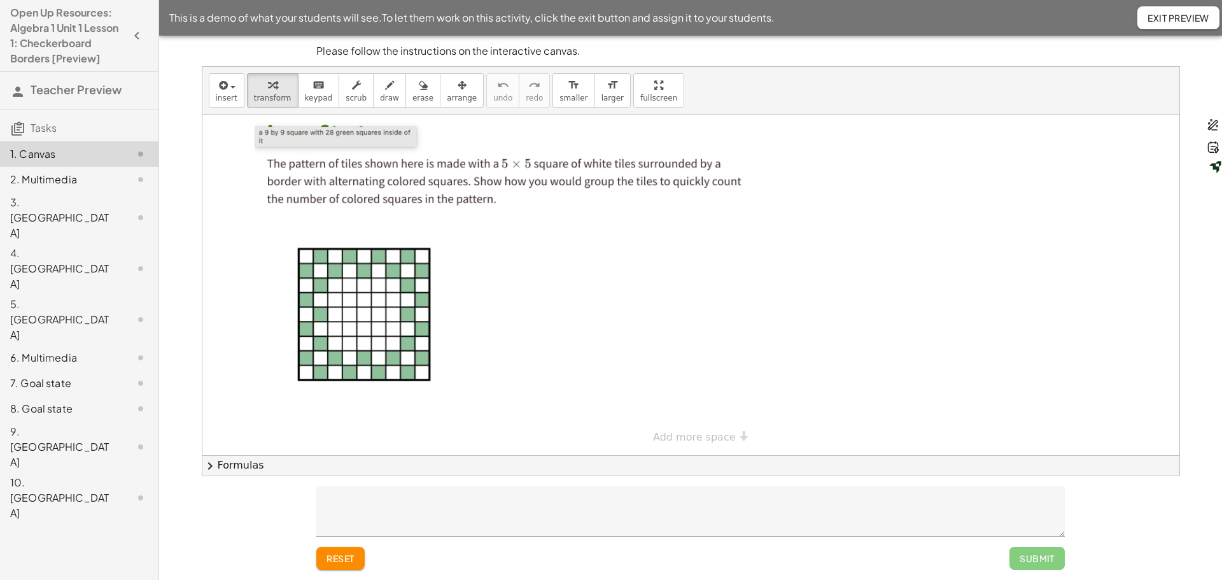
click at [208, 466] on span "chevron_right" at bounding box center [209, 465] width 15 height 15
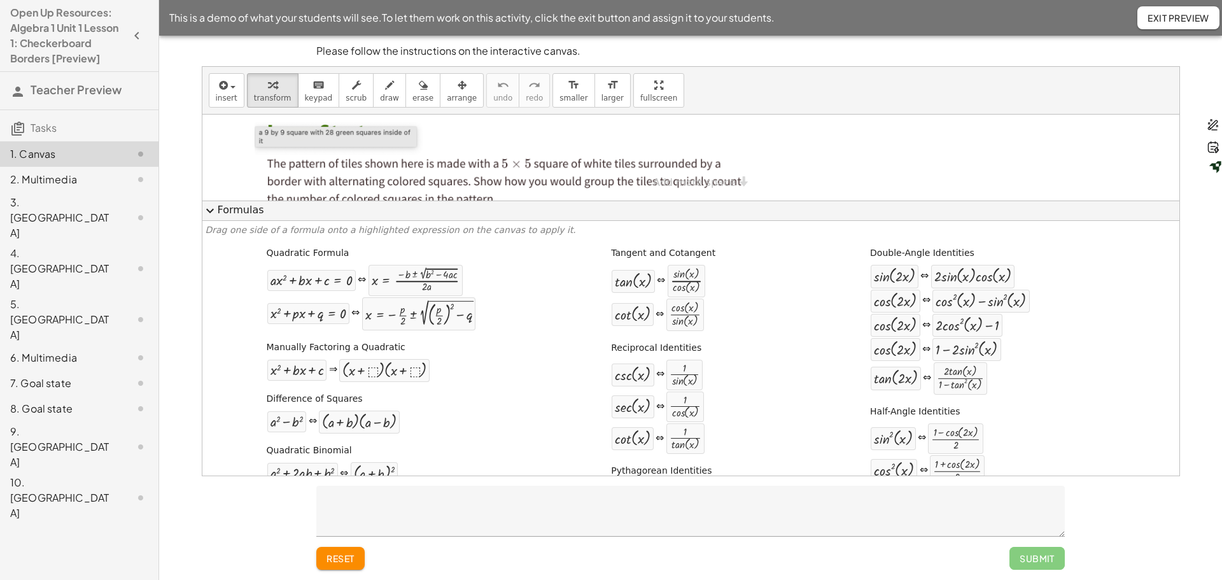
click at [204, 205] on span "expand_more" at bounding box center [209, 210] width 15 height 15
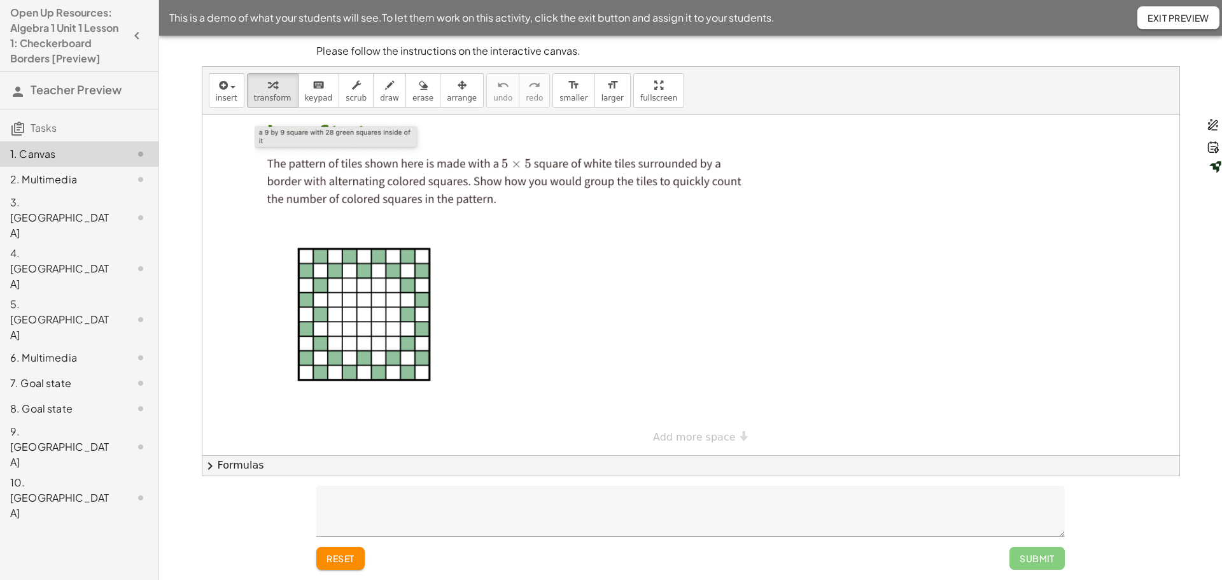
click at [343, 267] on div at bounding box center [508, 264] width 507 height 298
drag, startPoint x: 341, startPoint y: 266, endPoint x: 322, endPoint y: 274, distance: 20.8
click at [322, 274] on div at bounding box center [508, 264] width 507 height 298
drag, startPoint x: 328, startPoint y: 274, endPoint x: 330, endPoint y: 284, distance: 9.9
click at [330, 284] on div at bounding box center [508, 264] width 507 height 298
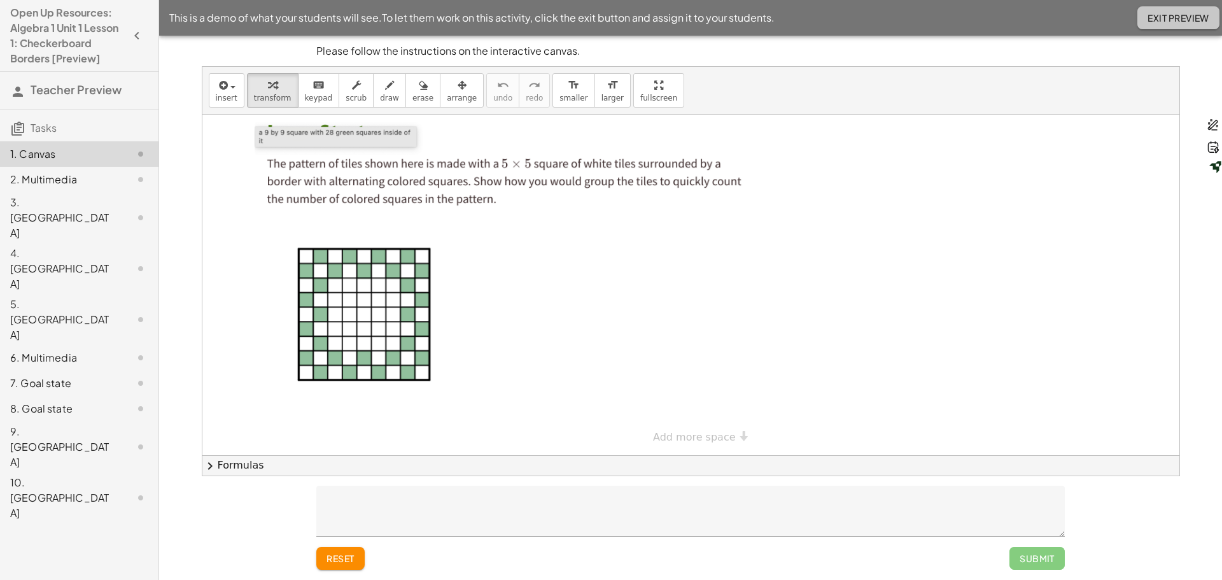
click at [1187, 14] on span "Exit Preview" at bounding box center [1179, 17] width 62 height 11
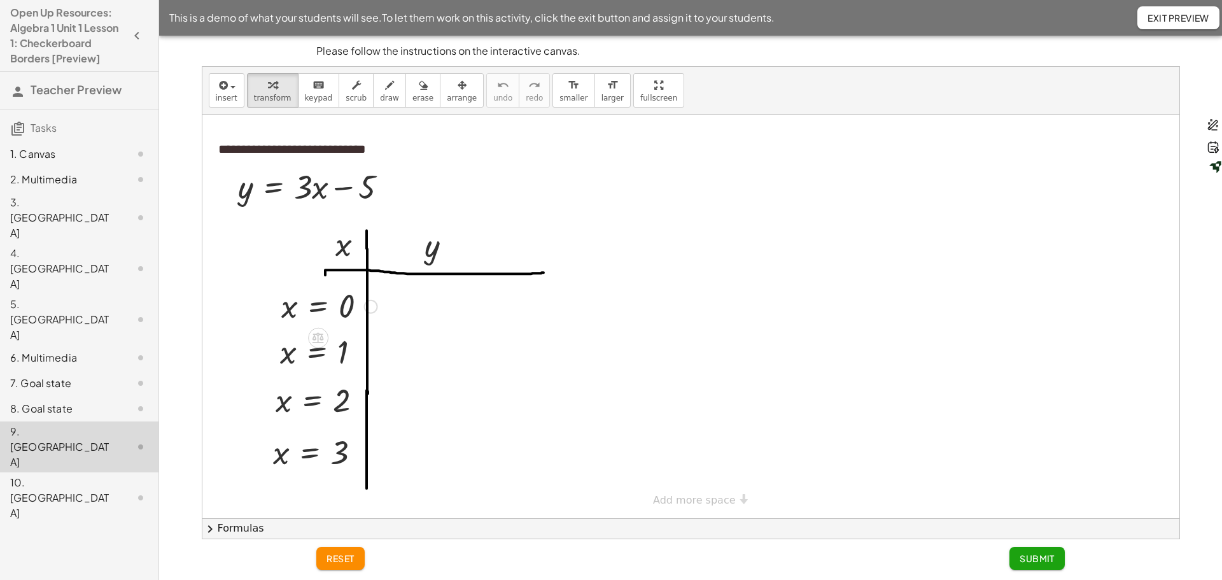
click at [374, 307] on div at bounding box center [371, 307] width 14 height 14
click at [761, 260] on div at bounding box center [690, 317] width 977 height 404
click at [423, 302] on div at bounding box center [690, 317] width 977 height 404
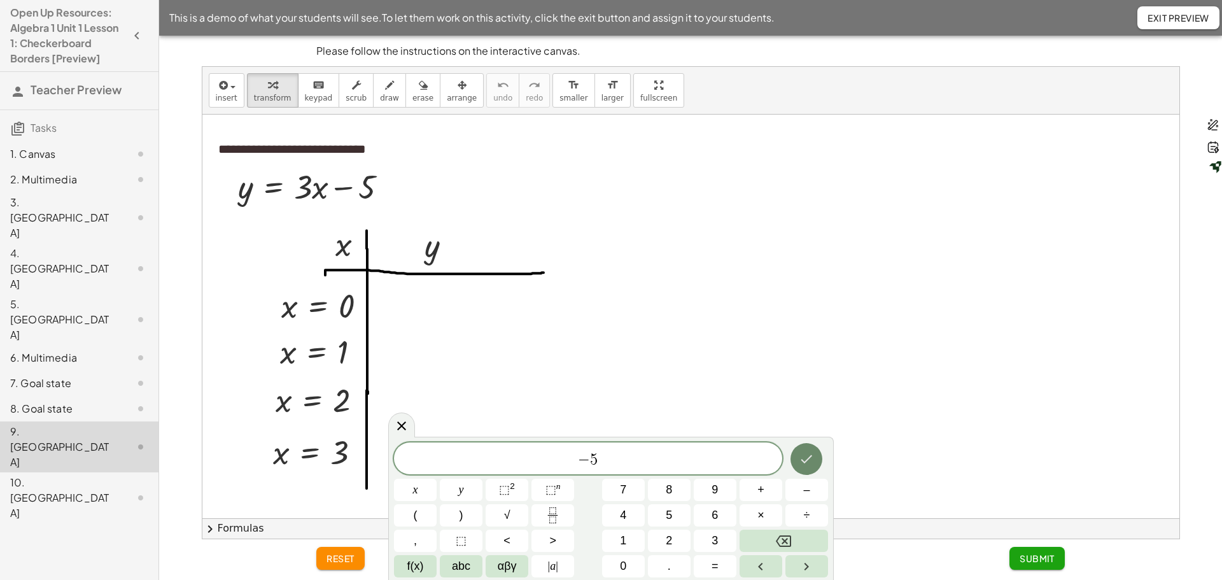
click at [806, 461] on icon "Done" at bounding box center [807, 459] width 11 height 8
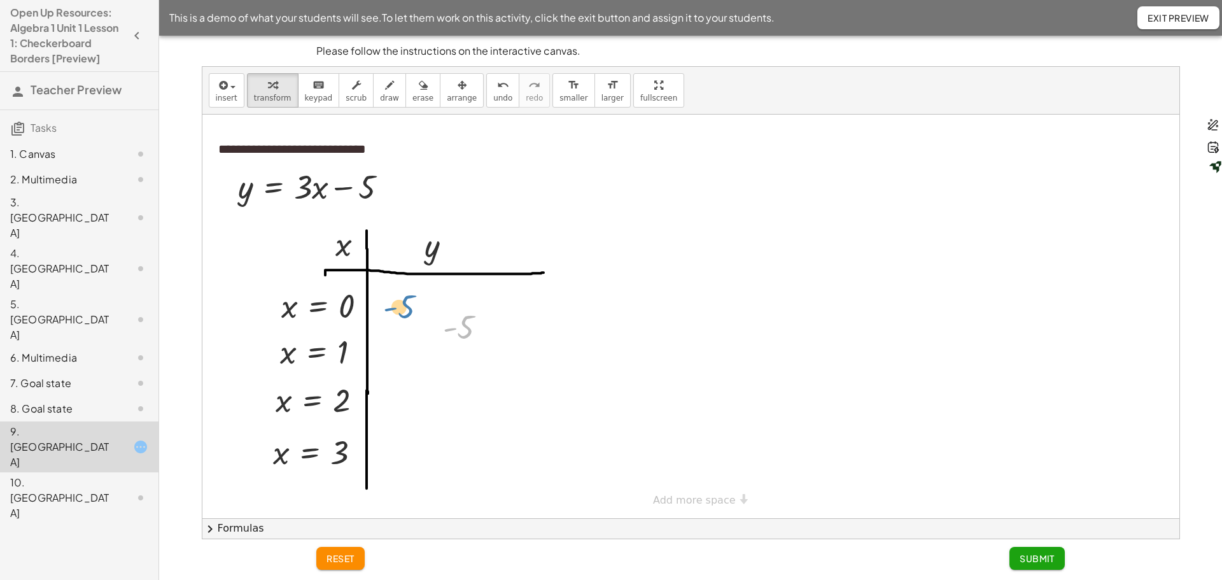
drag, startPoint x: 460, startPoint y: 325, endPoint x: 409, endPoint y: 312, distance: 52.5
click at [409, 312] on div "**********" at bounding box center [690, 317] width 977 height 404
click at [495, 329] on div at bounding box center [490, 328] width 14 height 14
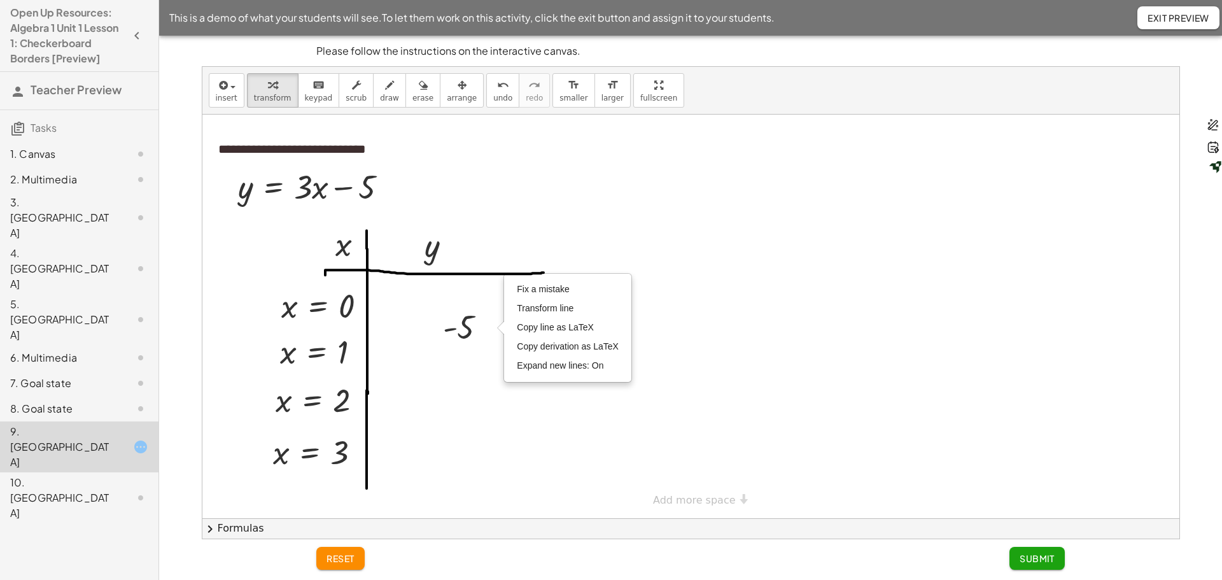
click at [441, 419] on div at bounding box center [690, 317] width 977 height 404
click at [388, 356] on div at bounding box center [690, 317] width 977 height 404
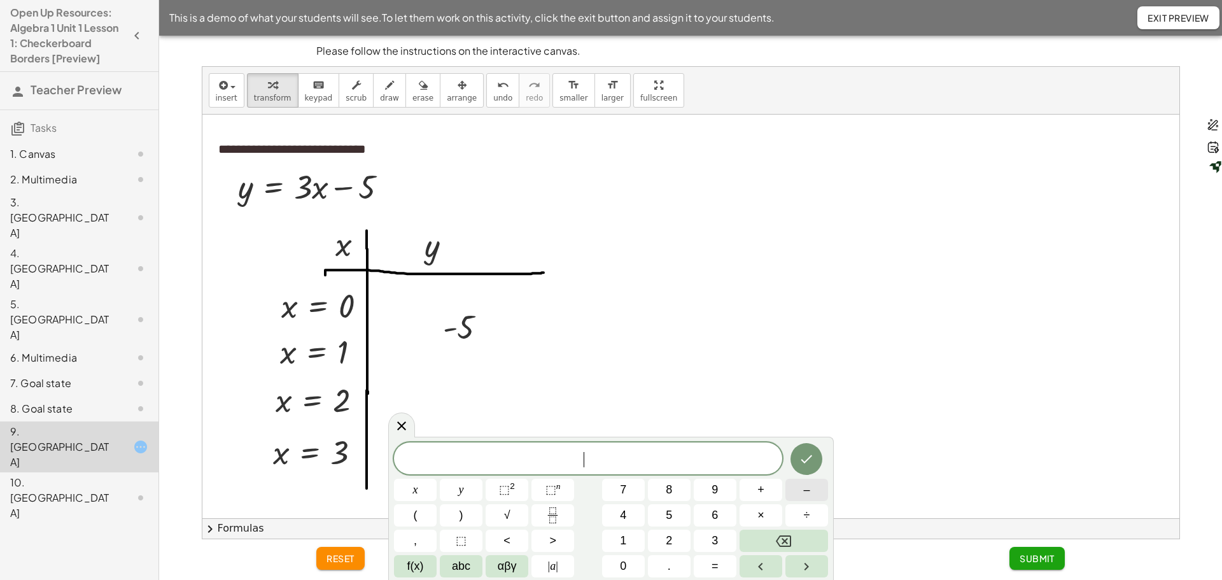
click at [810, 488] on span "–" at bounding box center [806, 489] width 6 height 17
click at [660, 535] on button "2" at bounding box center [669, 541] width 43 height 22
click at [817, 465] on button "Done" at bounding box center [807, 459] width 32 height 32
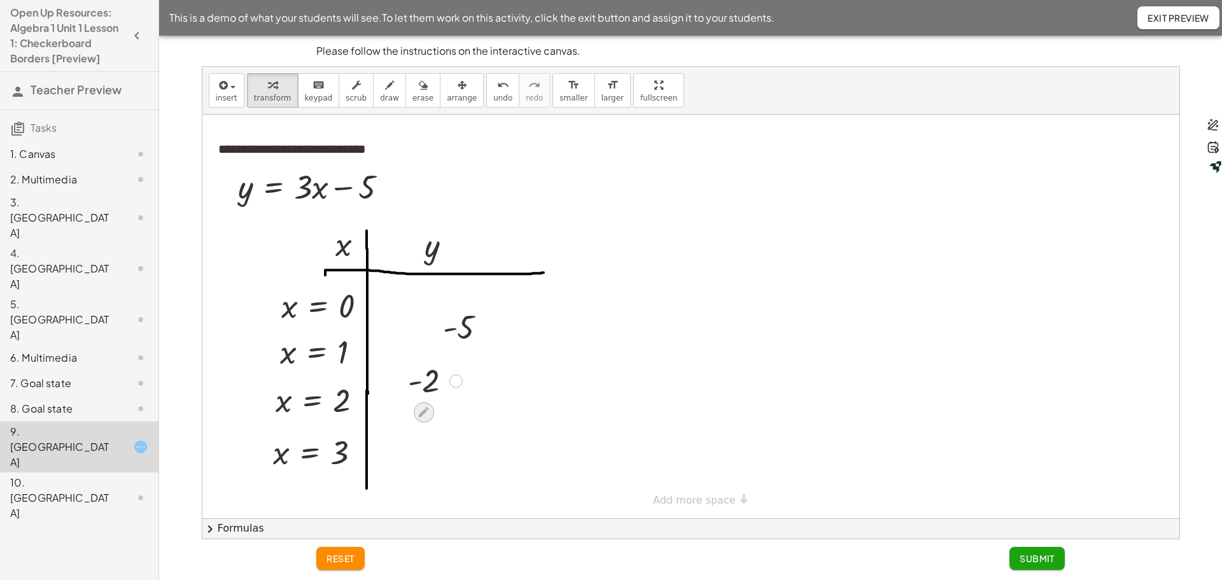
click at [425, 413] on icon at bounding box center [424, 412] width 10 height 10
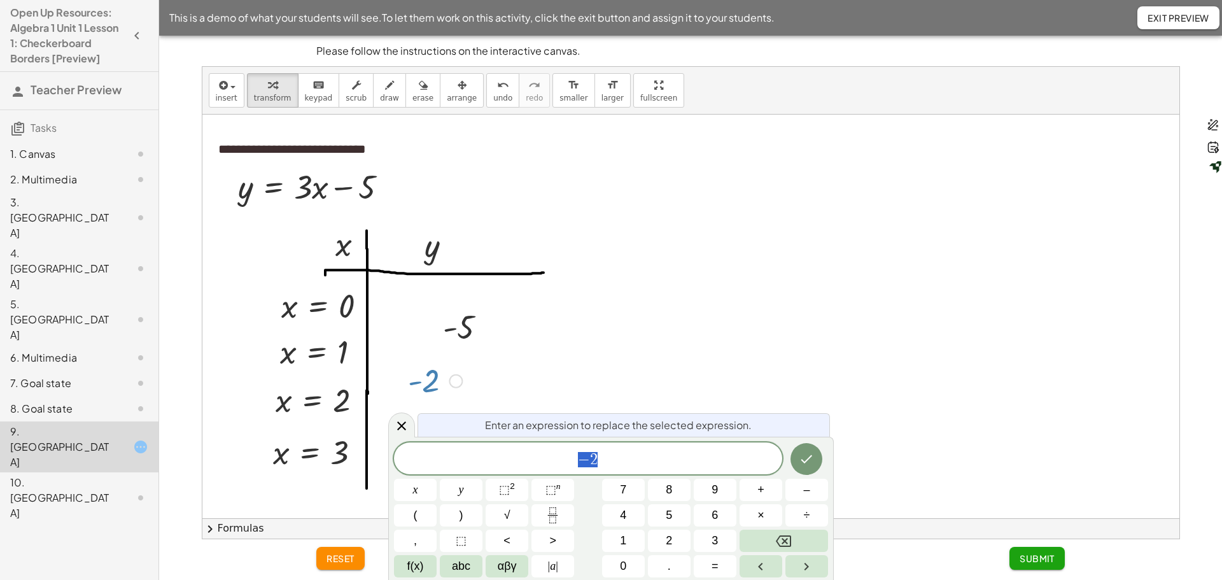
drag, startPoint x: 433, startPoint y: 390, endPoint x: 429, endPoint y: 372, distance: 17.6
click at [429, 372] on div at bounding box center [435, 380] width 67 height 42
click at [817, 456] on button "Done" at bounding box center [807, 459] width 32 height 32
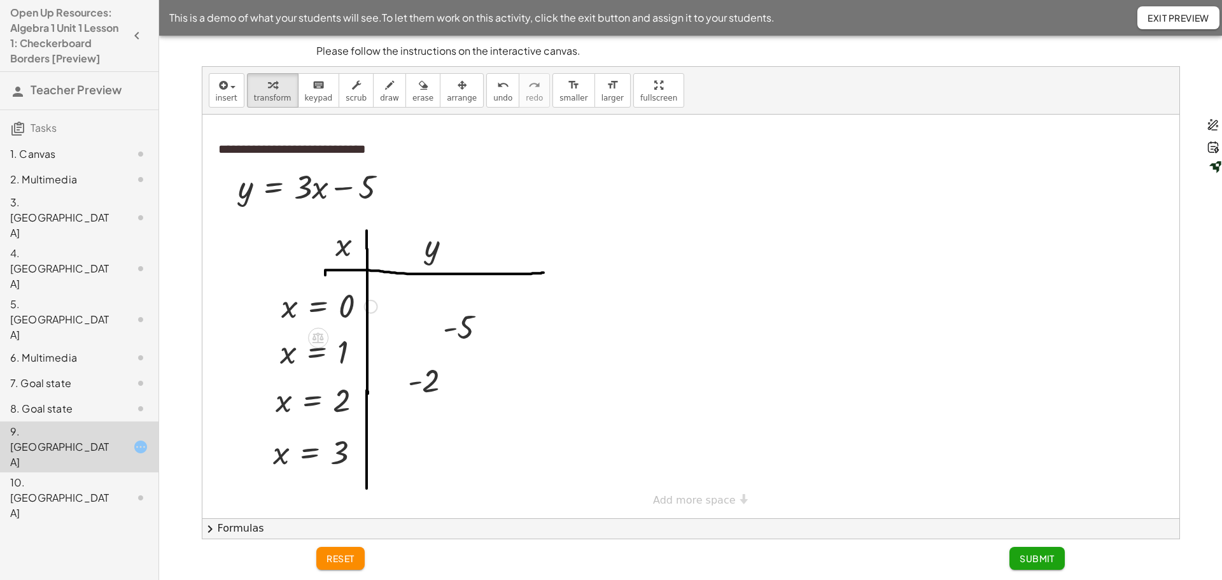
click at [374, 307] on div "Fix a mistake Transform line Copy line as LaTeX Copy derivation as LaTeX Expand…" at bounding box center [371, 307] width 14 height 14
click at [318, 337] on icon at bounding box center [318, 338] width 11 height 11
click at [769, 304] on div at bounding box center [690, 317] width 977 height 404
click at [1182, 22] on span "Exit Preview" at bounding box center [1179, 17] width 62 height 11
